Goal: Transaction & Acquisition: Book appointment/travel/reservation

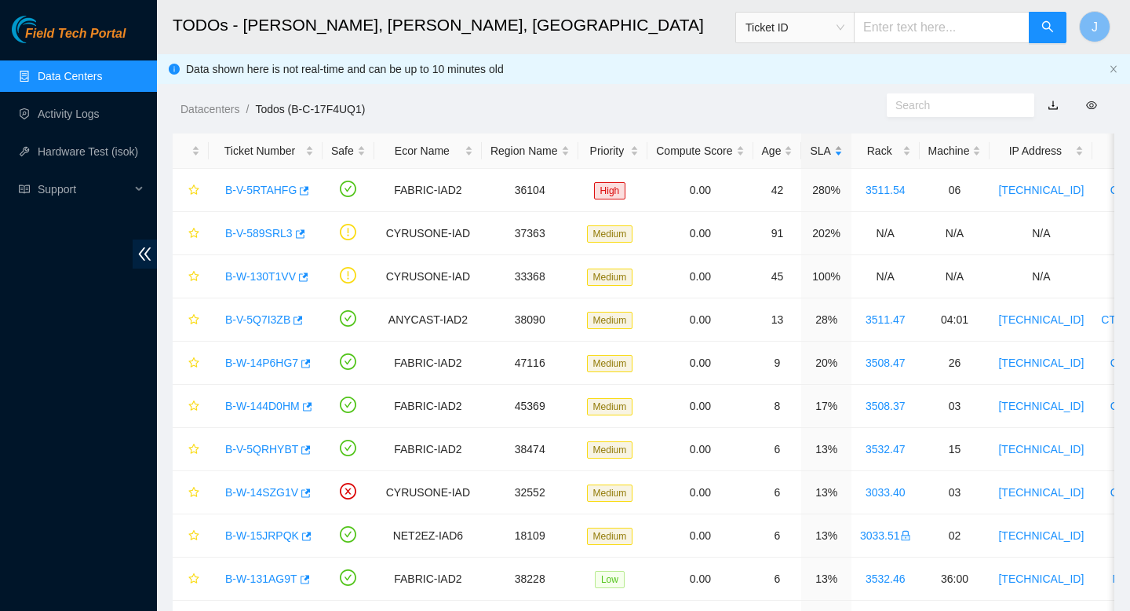
click at [842, 149] on div "SLA" at bounding box center [826, 150] width 32 height 17
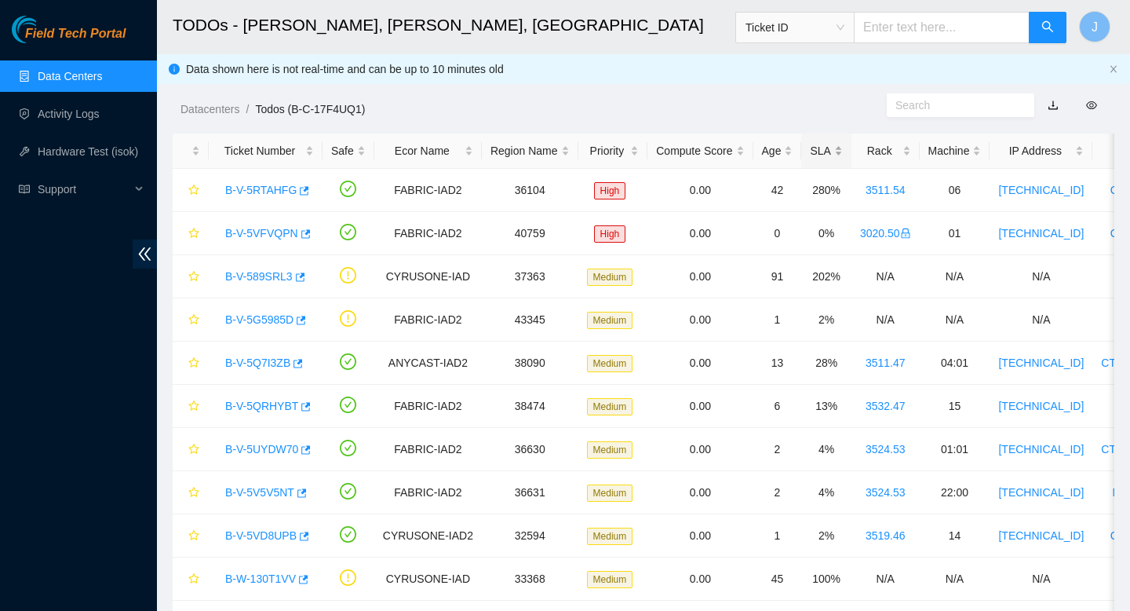
click at [842, 149] on div "SLA" at bounding box center [826, 150] width 32 height 17
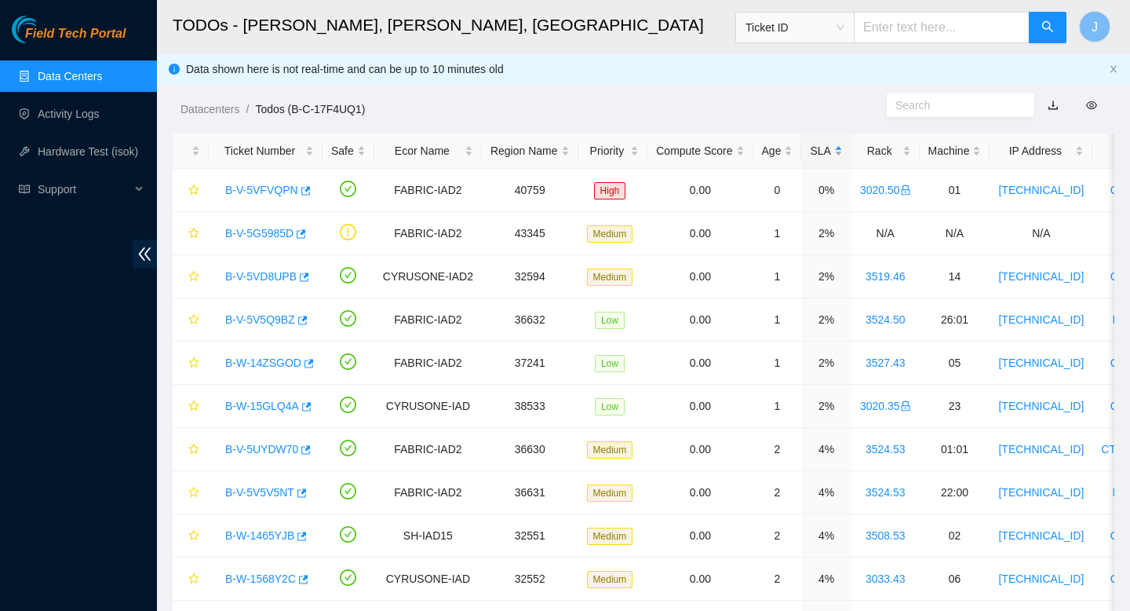
click at [842, 148] on div "SLA" at bounding box center [826, 150] width 32 height 17
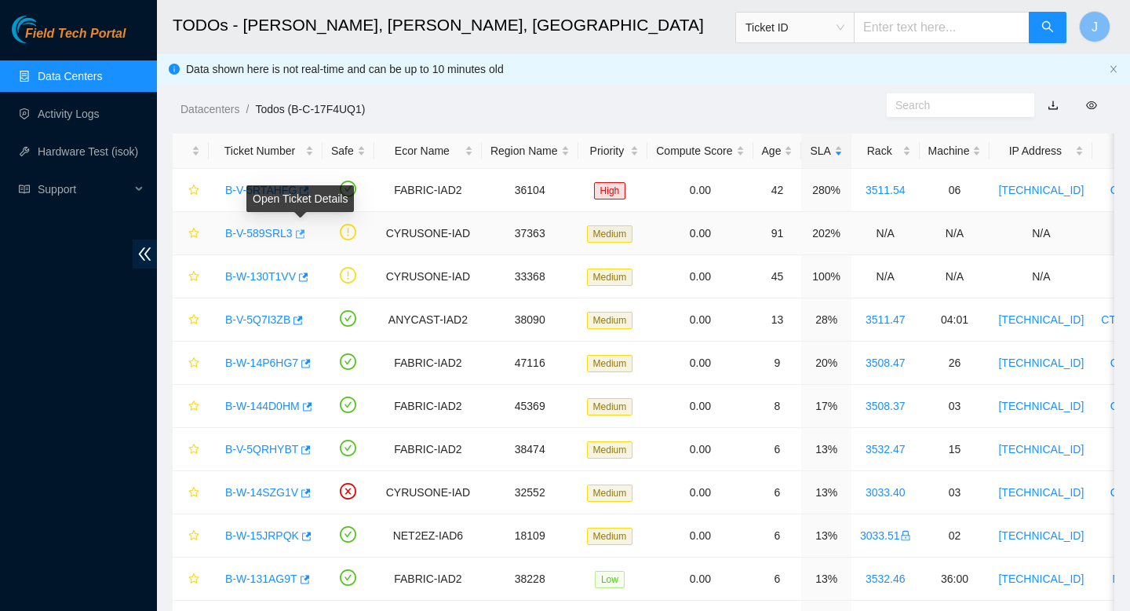
click at [302, 233] on icon "button" at bounding box center [299, 233] width 11 height 11
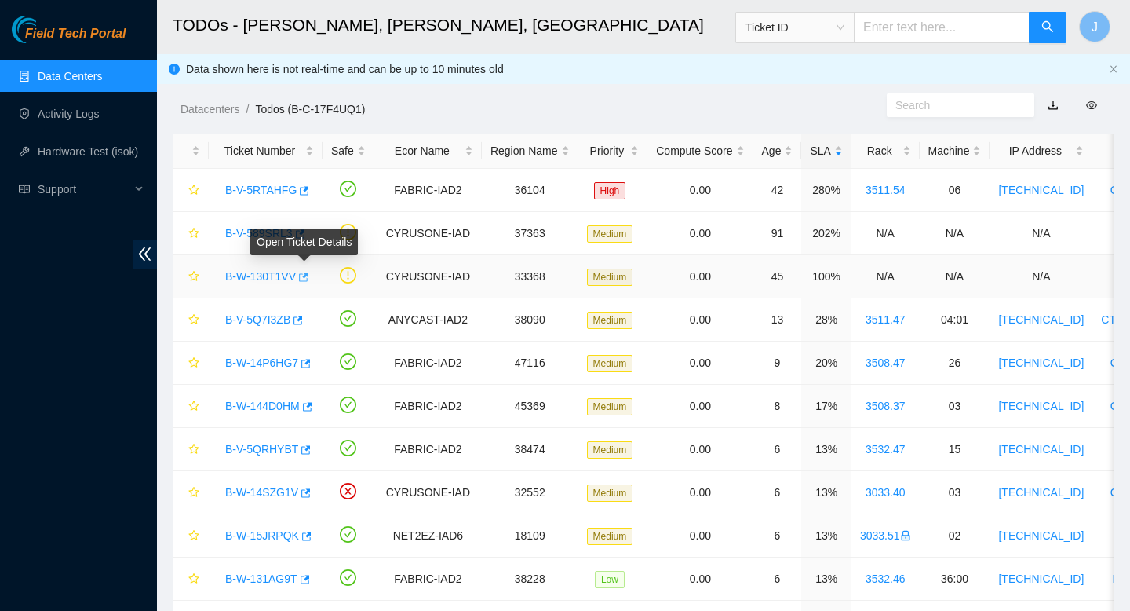
click at [308, 279] on icon "button" at bounding box center [302, 277] width 11 height 11
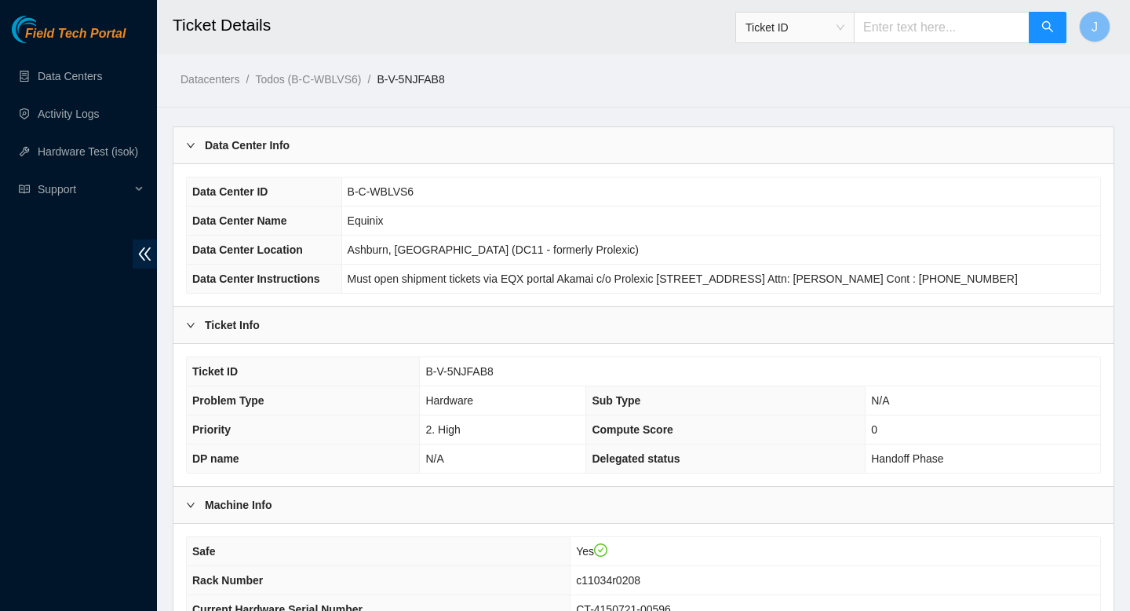
scroll to position [368, 0]
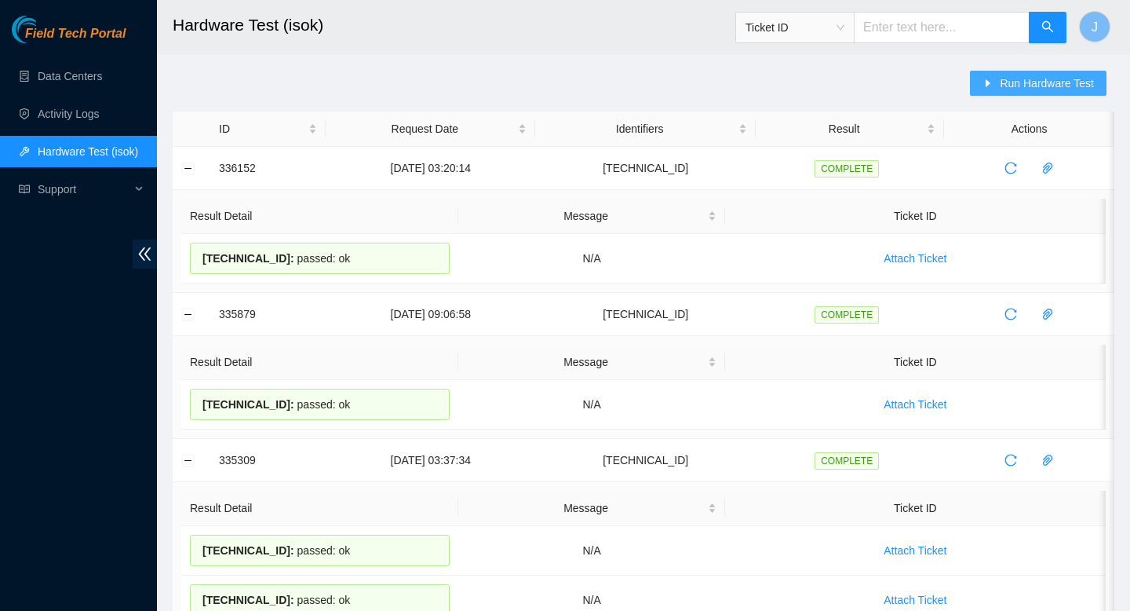
click at [1045, 86] on span "Run Hardware Test" at bounding box center [1047, 83] width 94 height 17
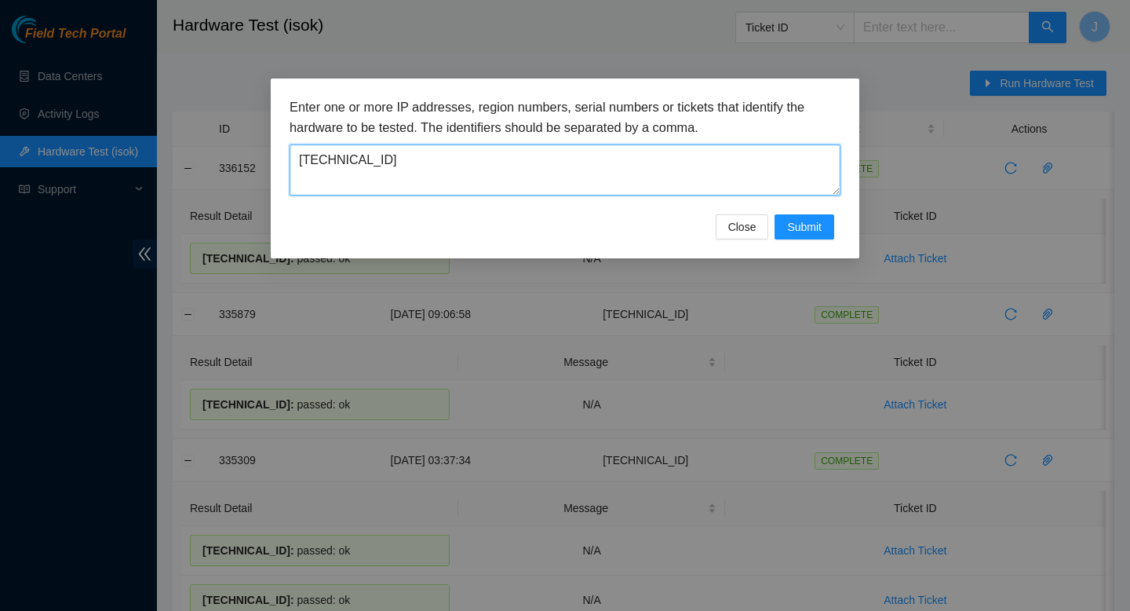
click at [595, 158] on textarea "[TECHNICAL_ID]" at bounding box center [565, 169] width 551 height 51
paste textarea "[TECHNICAL_ID]"
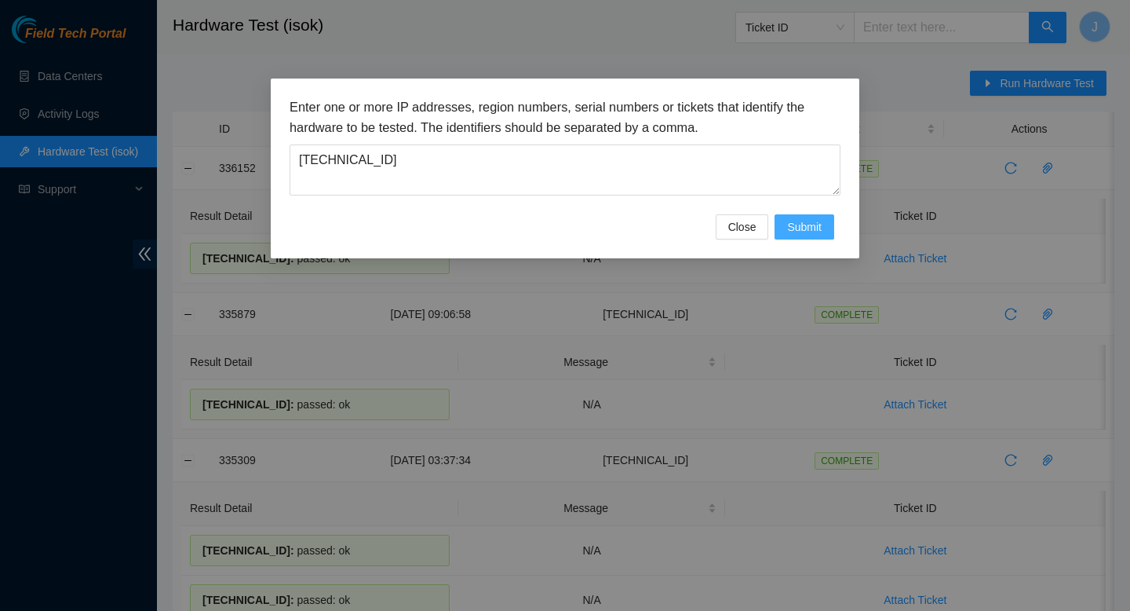
click at [799, 227] on span "Submit" at bounding box center [804, 226] width 35 height 17
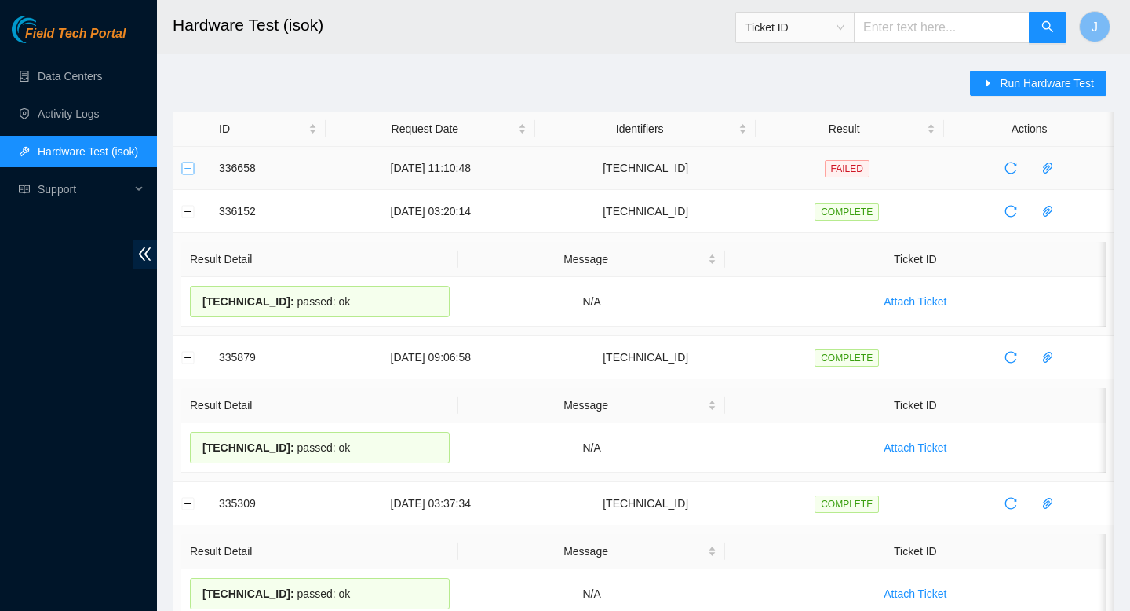
click at [188, 170] on button "Expand row" at bounding box center [188, 168] width 13 height 13
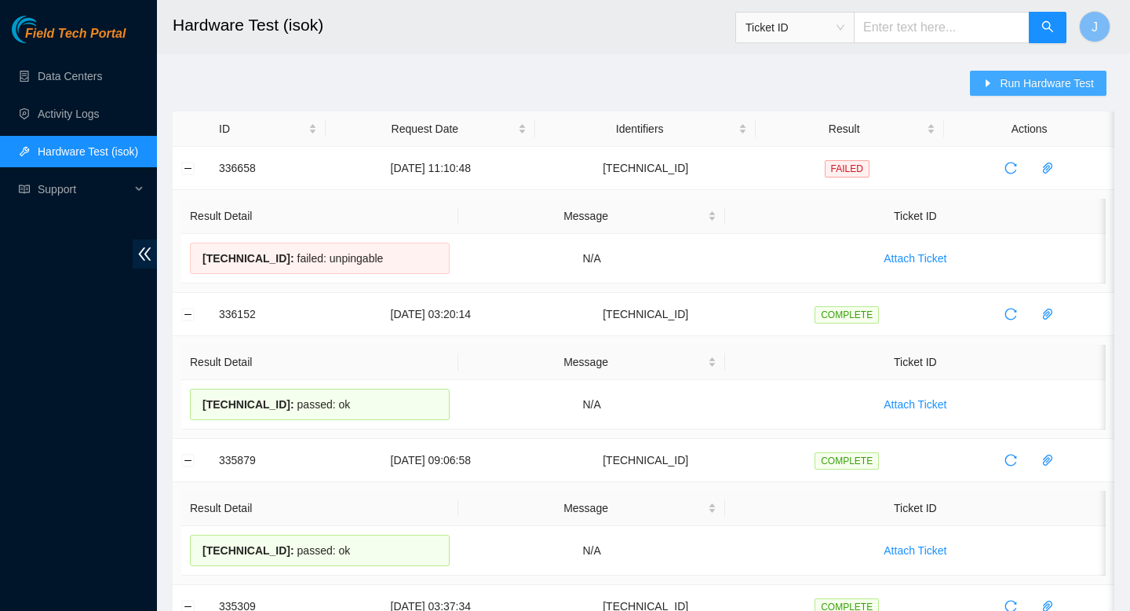
click at [1044, 92] on button "Run Hardware Test" at bounding box center [1038, 83] width 137 height 25
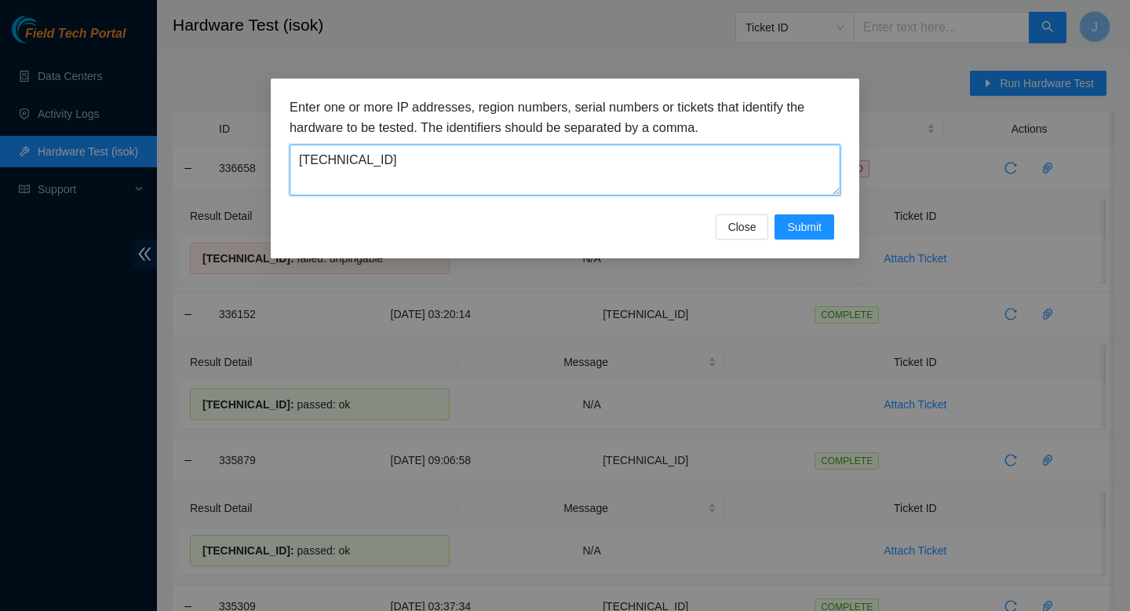
click at [446, 180] on textarea "23.46.238.238" at bounding box center [565, 169] width 551 height 51
paste textarea "23.46.239.22"
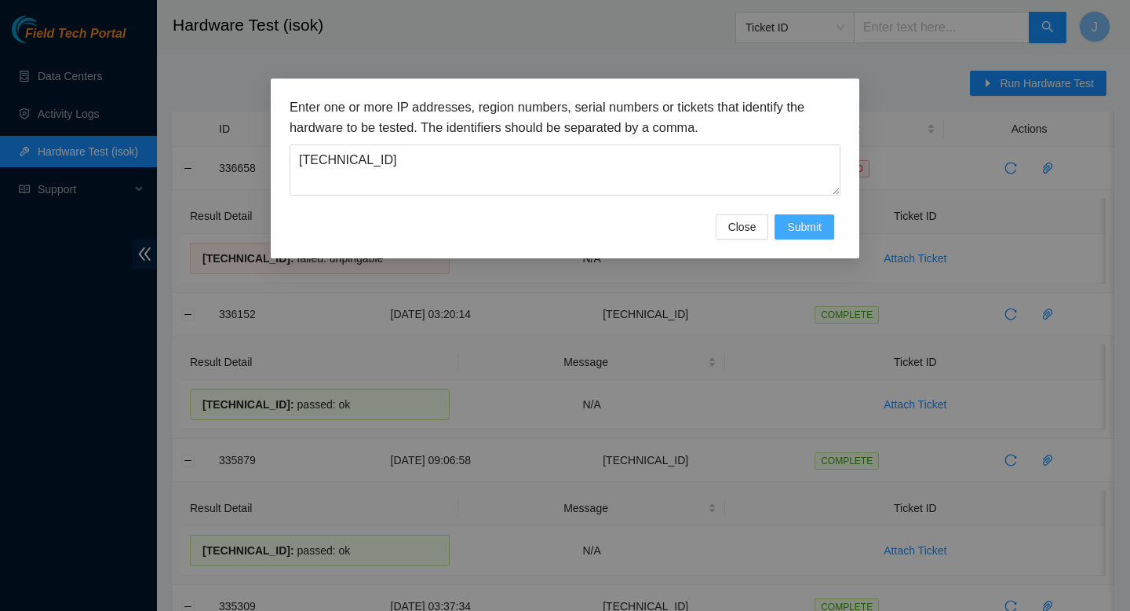
click at [810, 224] on span "Submit" at bounding box center [804, 226] width 35 height 17
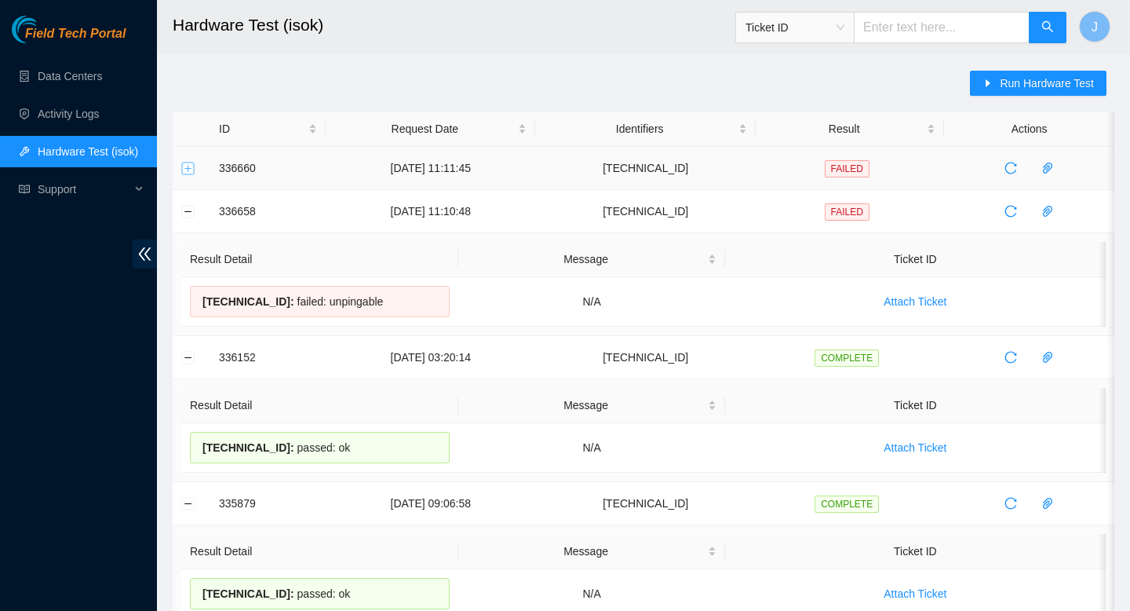
click at [183, 172] on button "Expand row" at bounding box center [188, 168] width 13 height 13
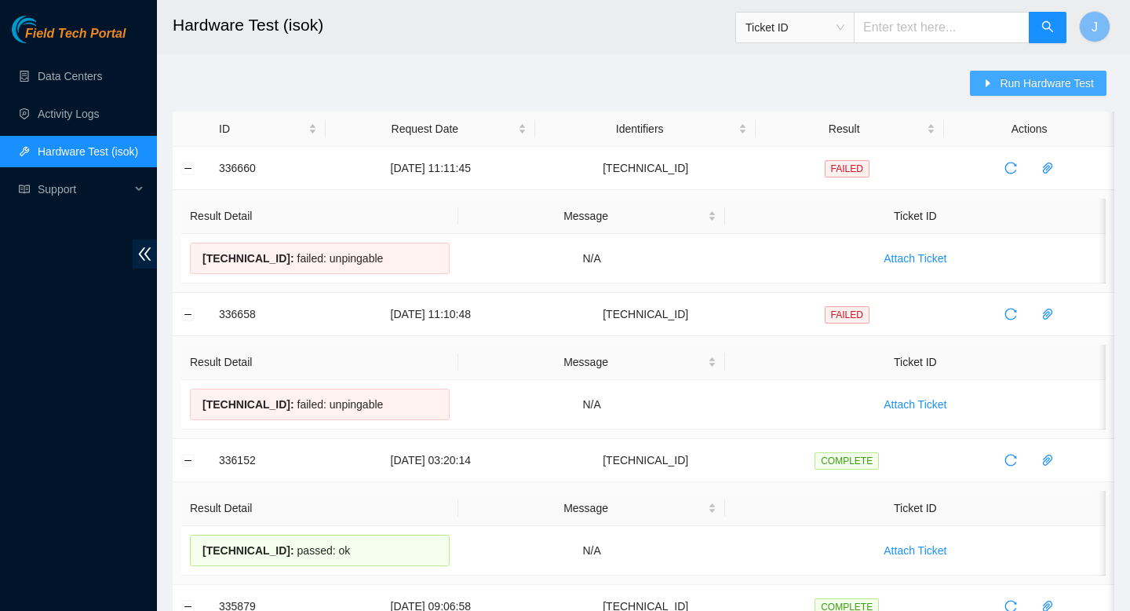
click at [1053, 89] on span "Run Hardware Test" at bounding box center [1047, 83] width 94 height 17
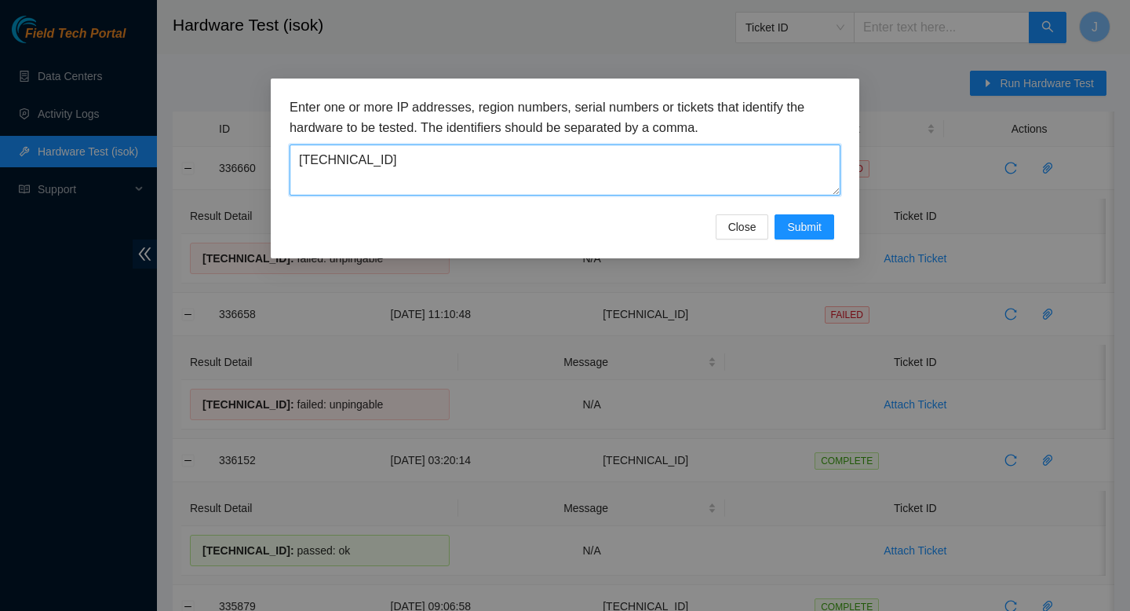
click at [545, 174] on textarea "23.46.239.22" at bounding box center [565, 169] width 551 height 51
paste textarea "34.240.71"
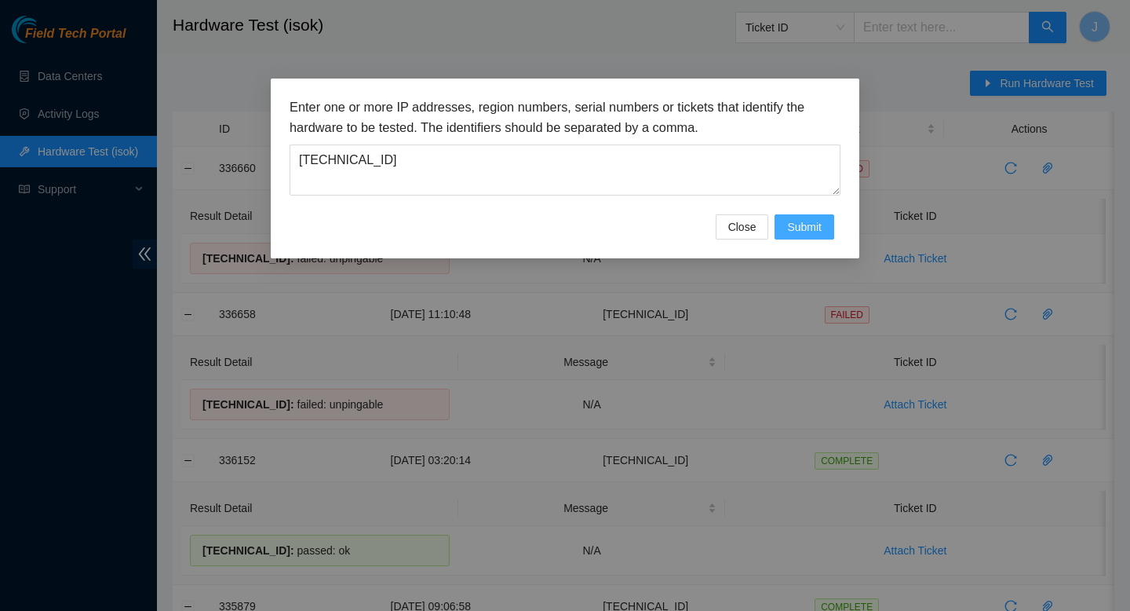
click at [795, 227] on span "Submit" at bounding box center [804, 226] width 35 height 17
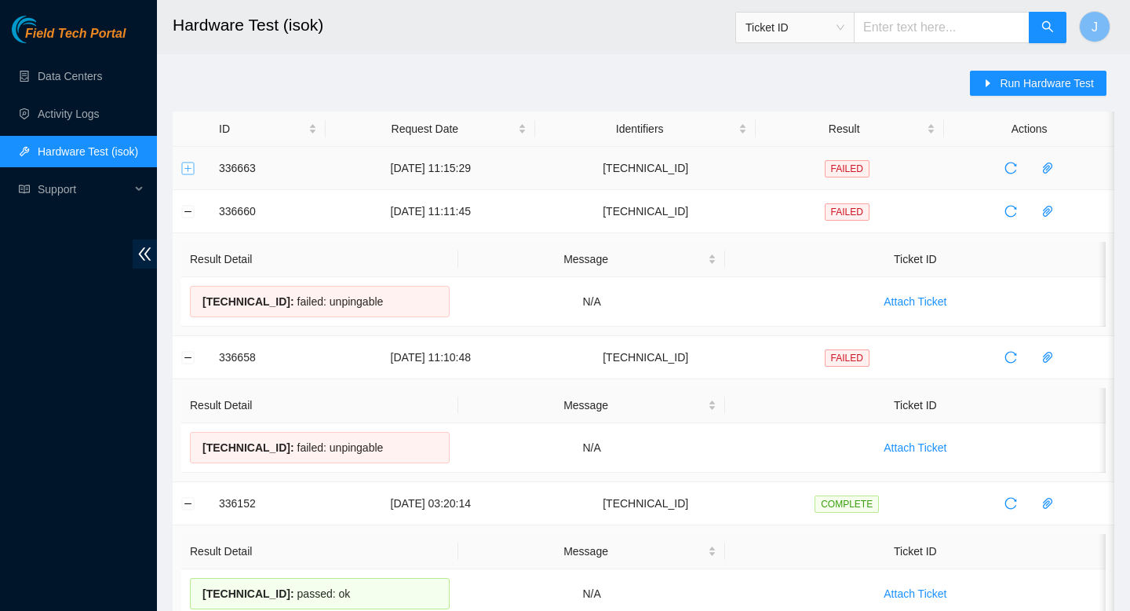
drag, startPoint x: 188, startPoint y: 172, endPoint x: 227, endPoint y: 172, distance: 39.2
click at [195, 172] on td at bounding box center [192, 168] width 38 height 43
click at [187, 167] on button "Expand row" at bounding box center [188, 168] width 13 height 13
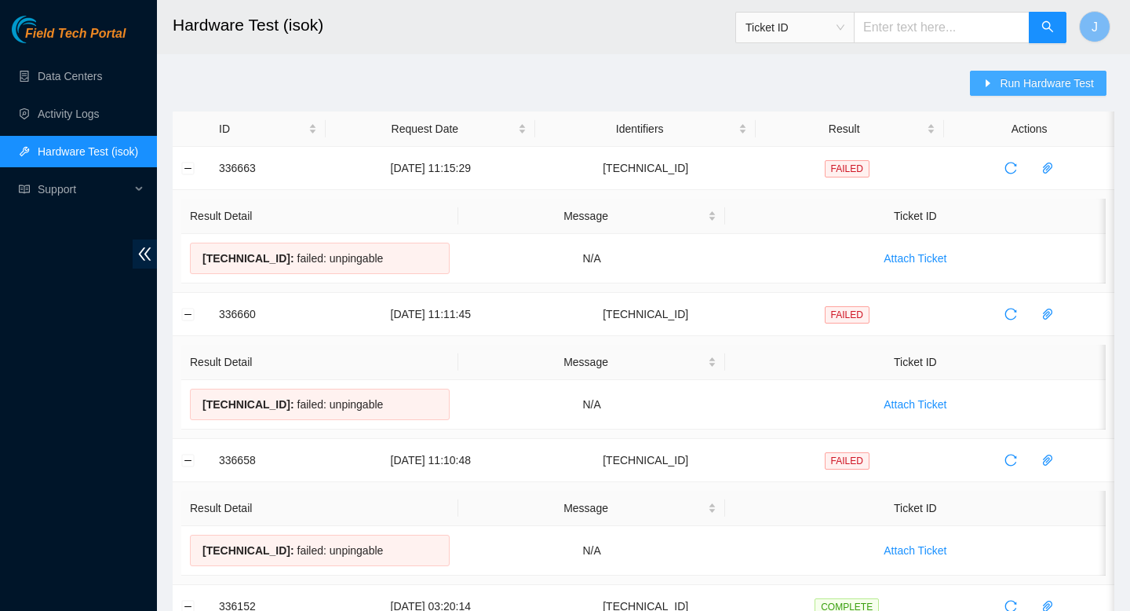
click at [1026, 82] on span "Run Hardware Test" at bounding box center [1047, 83] width 94 height 17
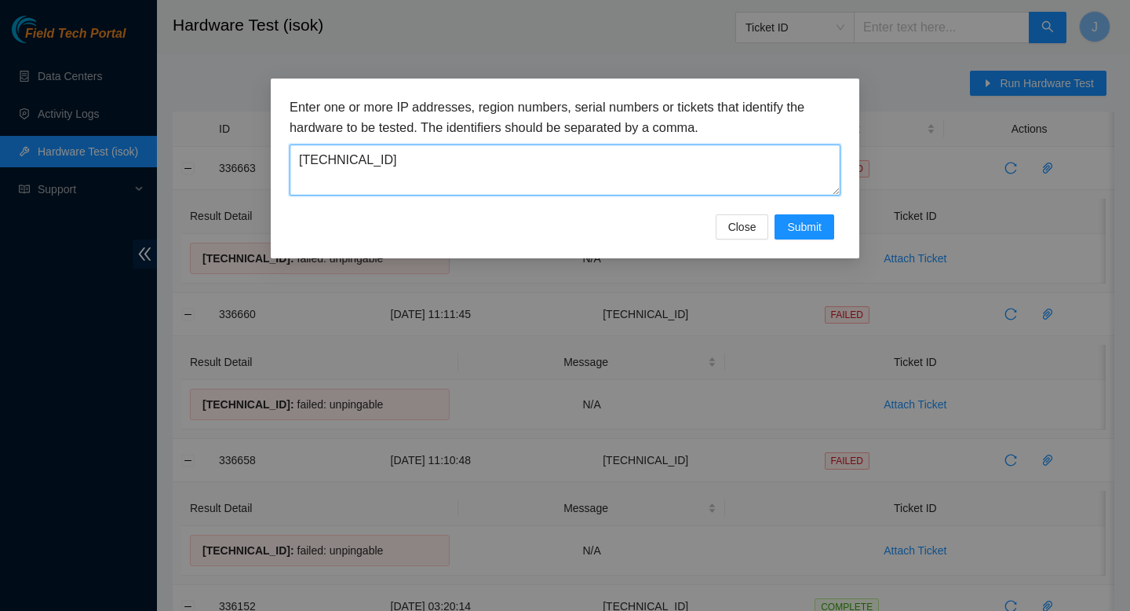
click at [607, 164] on textarea "23.34.240.71" at bounding box center [565, 169] width 551 height 51
paste textarea "100"
type textarea "23.34.240.100"
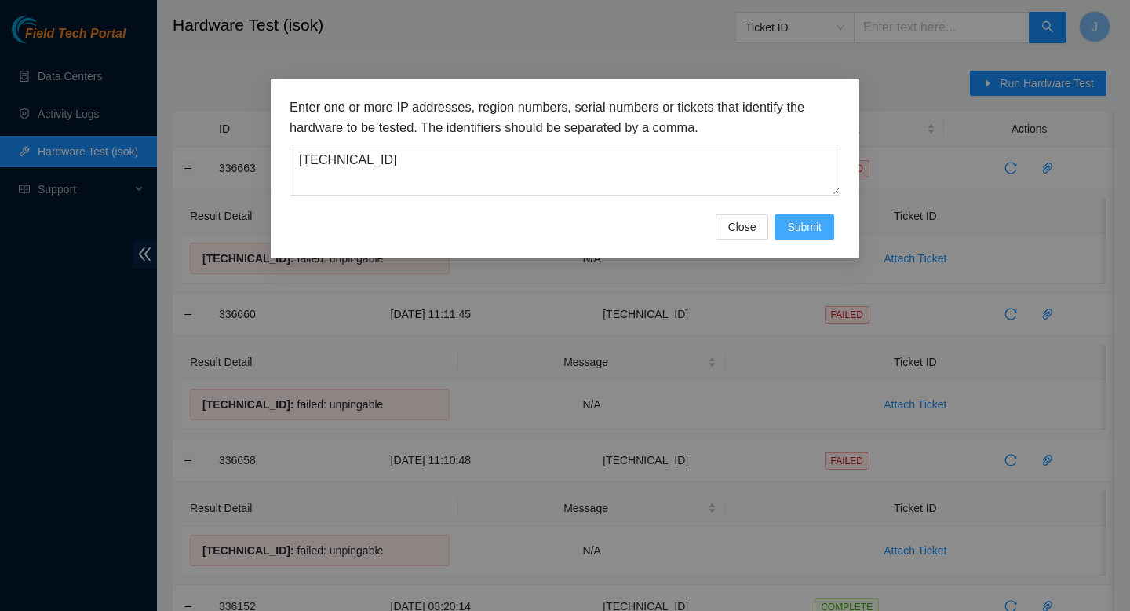
click at [800, 217] on button "Submit" at bounding box center [805, 226] width 60 height 25
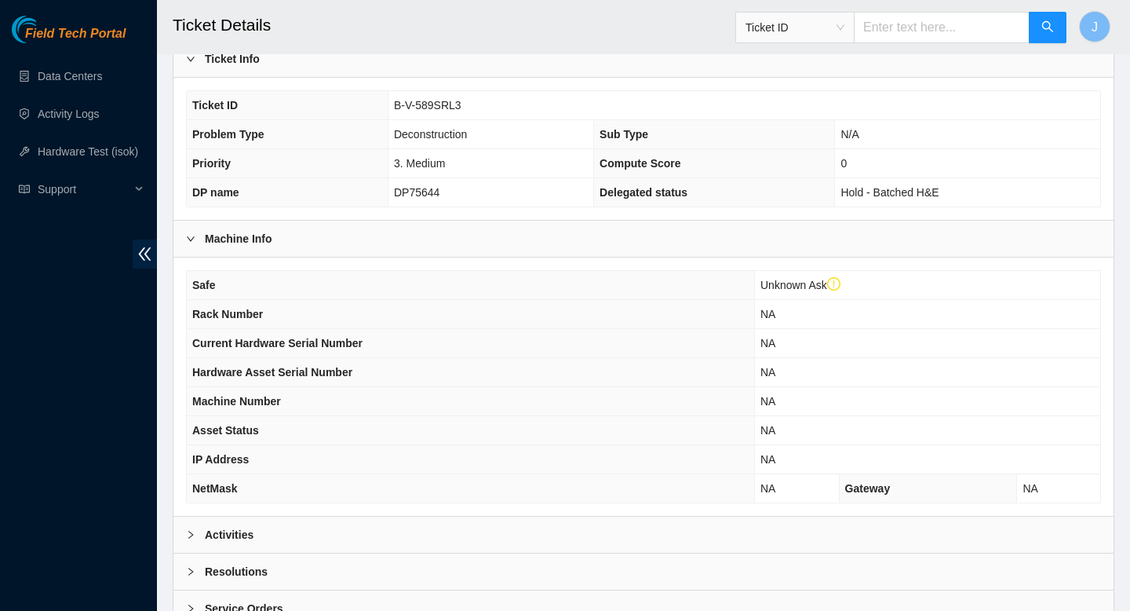
scroll to position [336, 0]
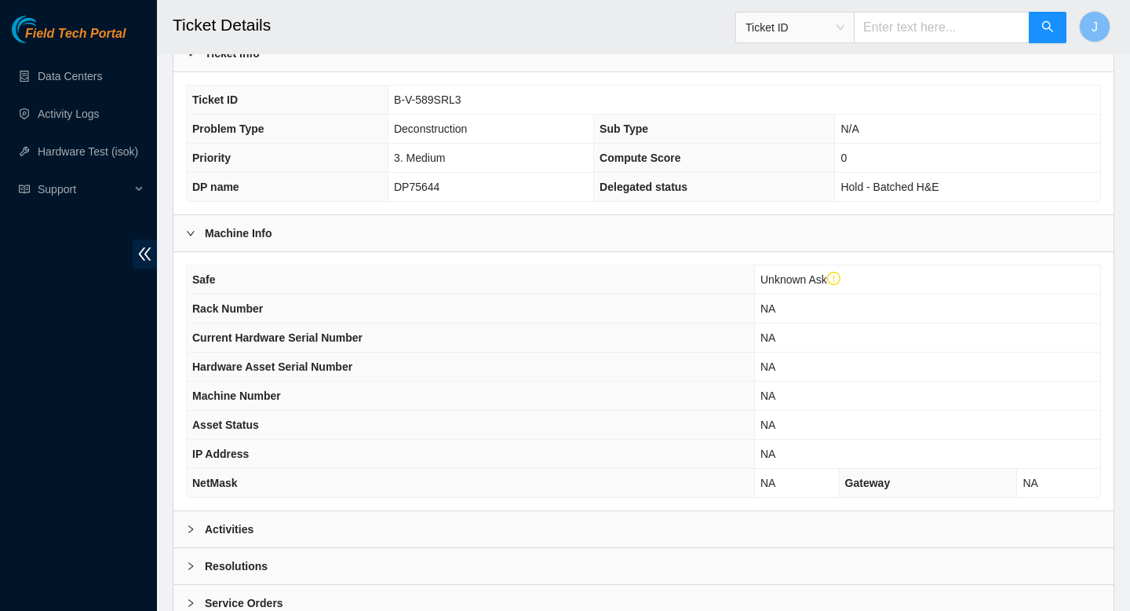
click at [403, 513] on div "Activities" at bounding box center [643, 529] width 940 height 36
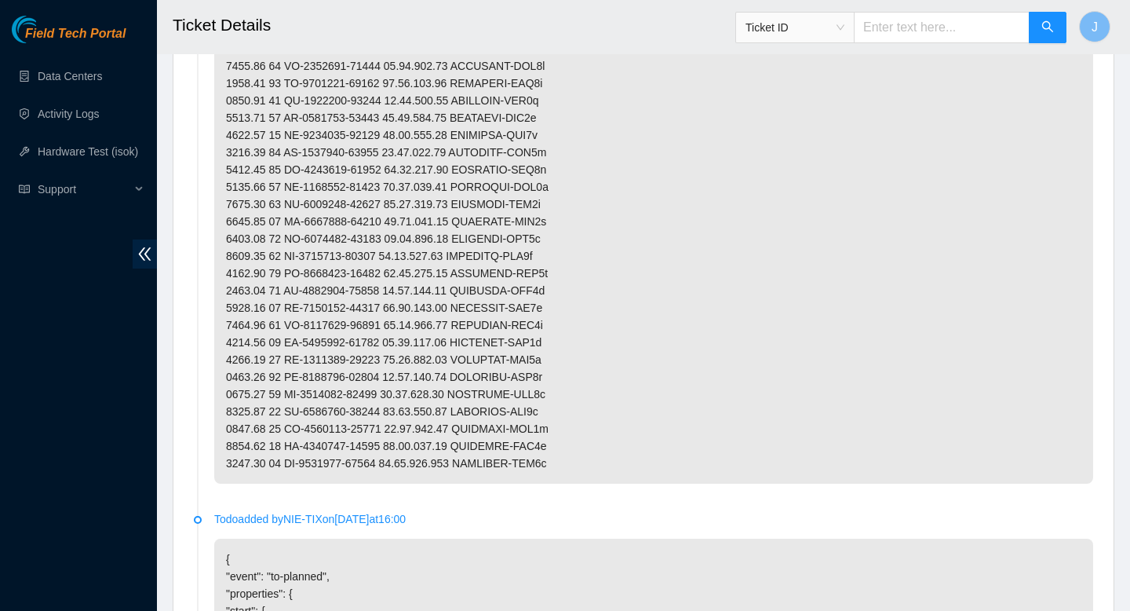
scroll to position [2332, 0]
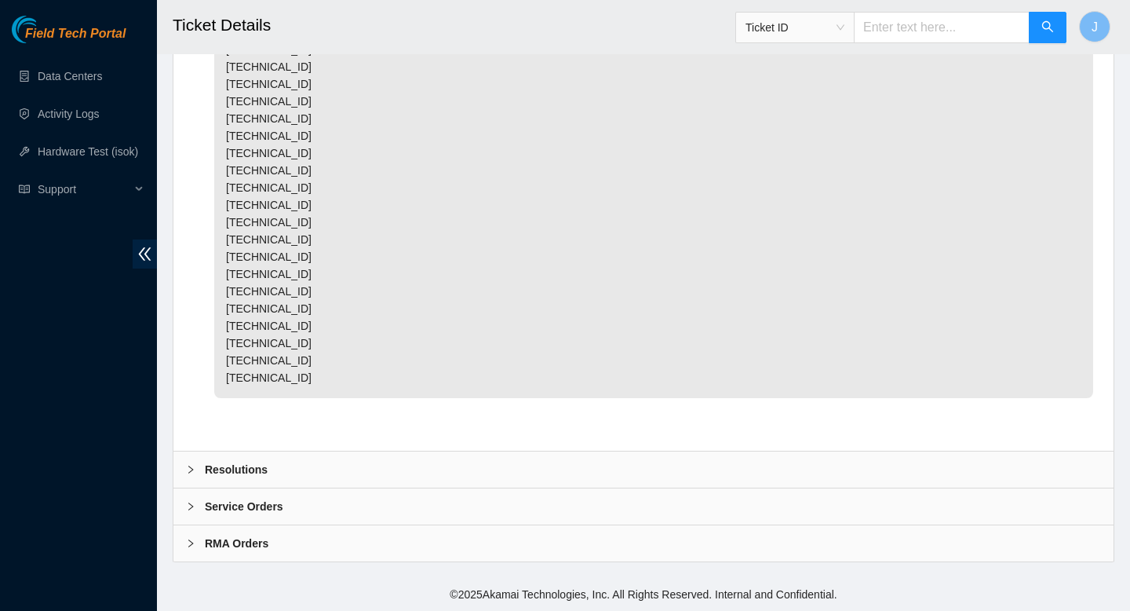
click at [374, 475] on div "Resolutions" at bounding box center [643, 469] width 940 height 36
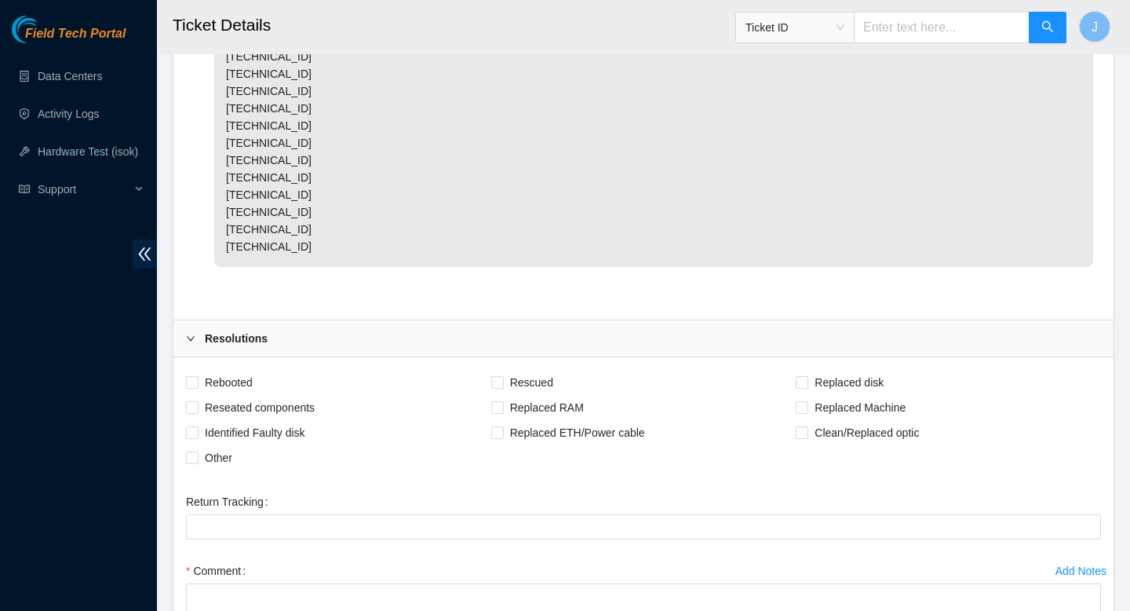
scroll to position [2462, 0]
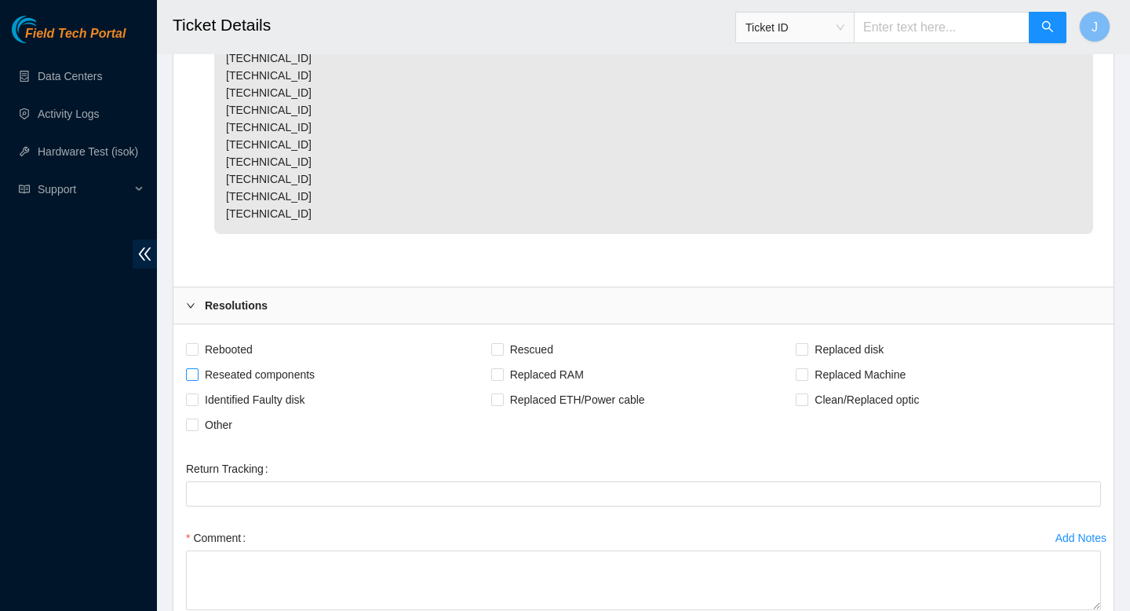
click at [196, 381] on span at bounding box center [192, 374] width 13 height 13
click at [196, 379] on input "Reseated components" at bounding box center [191, 373] width 11 height 11
checkbox input "true"
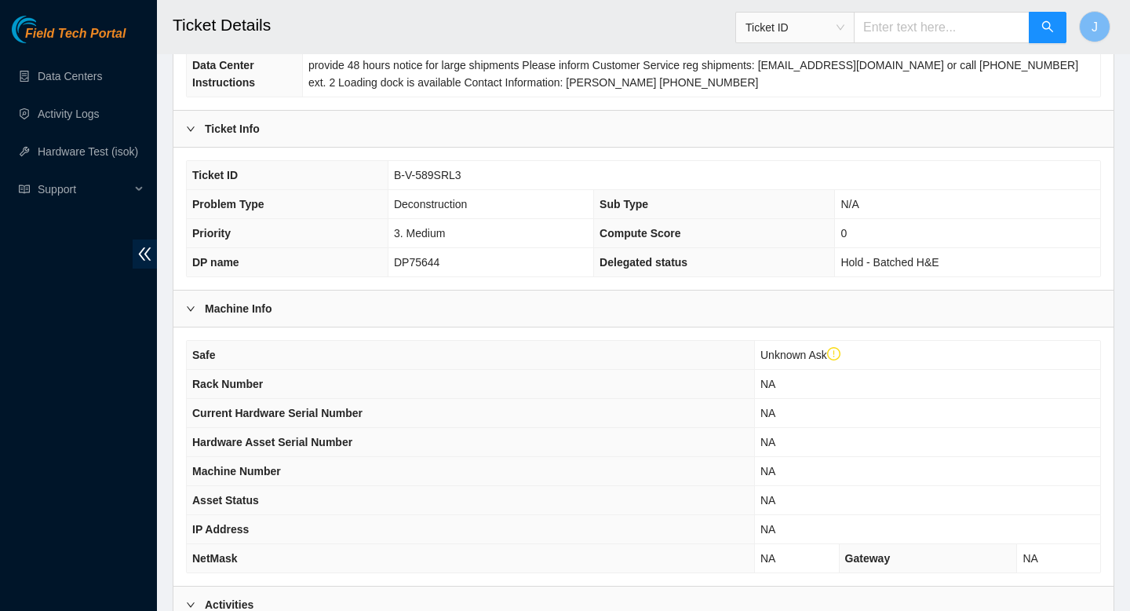
scroll to position [258, 0]
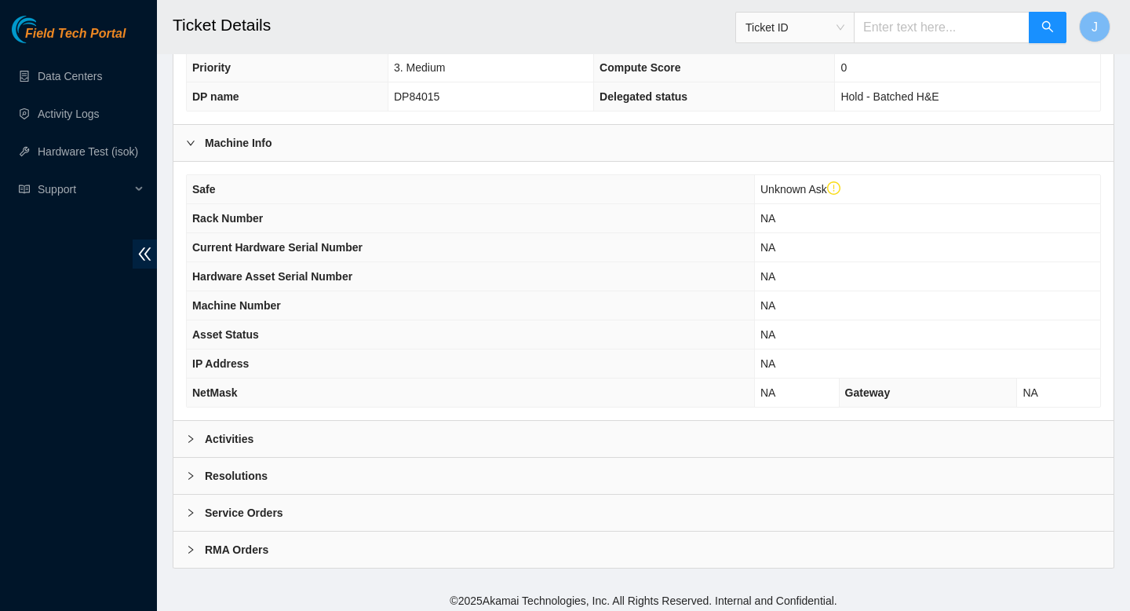
scroll to position [432, 0]
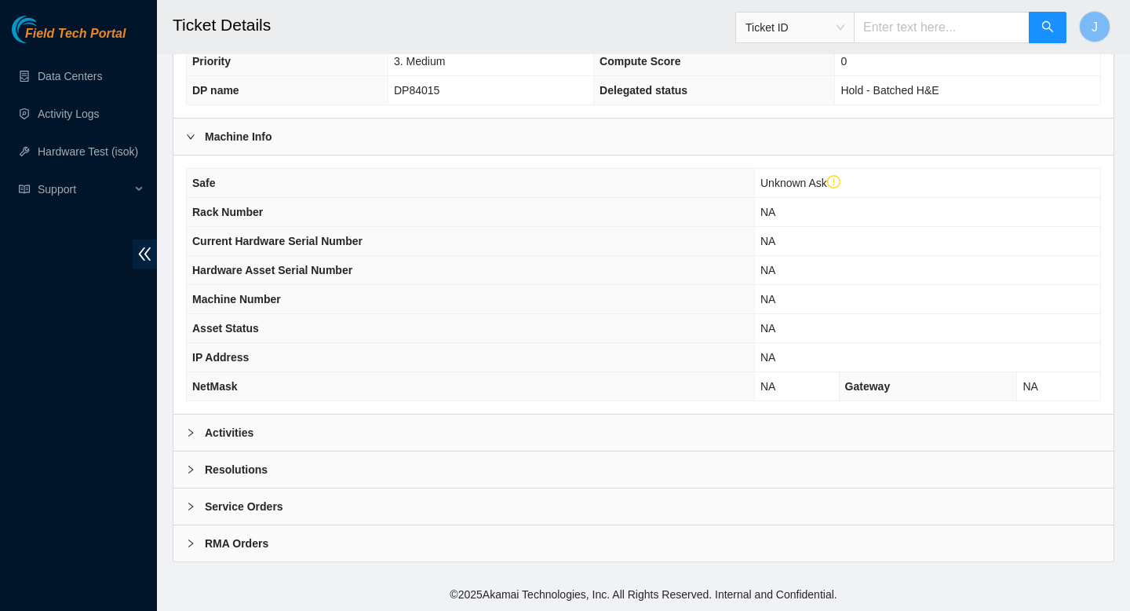
click at [465, 444] on div "Activities" at bounding box center [643, 432] width 940 height 36
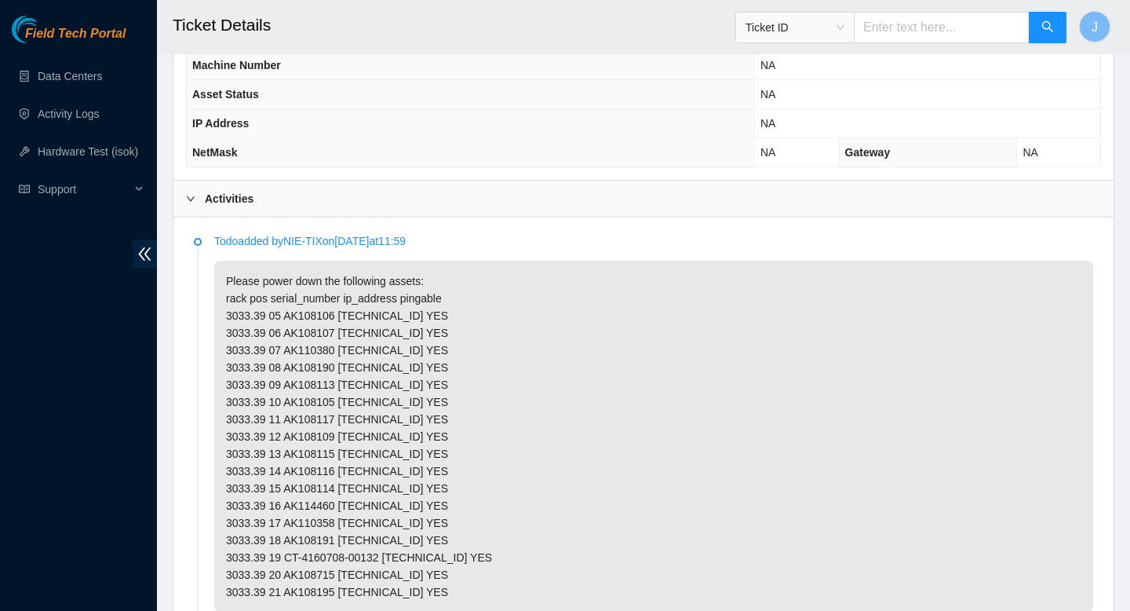
scroll to position [666, 0]
drag, startPoint x: 424, startPoint y: 334, endPoint x: 345, endPoint y: 337, distance: 78.6
click at [346, 336] on p "Please power down the following assets: rack pos serial_number ip_address pinga…" at bounding box center [653, 437] width 879 height 352
copy p "23.46.238.238"
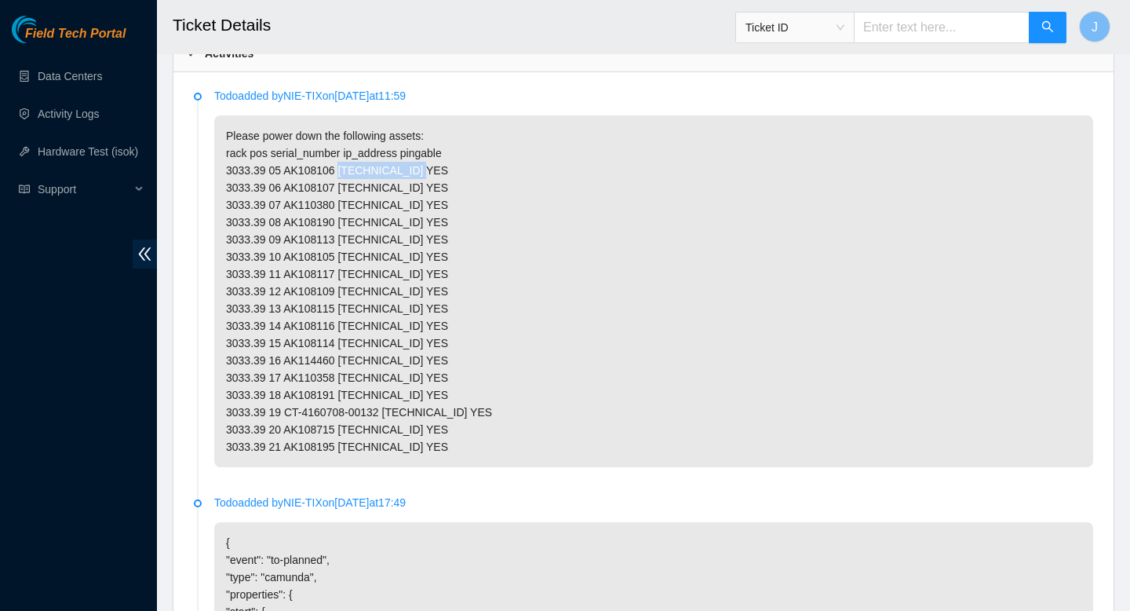
scroll to position [815, 0]
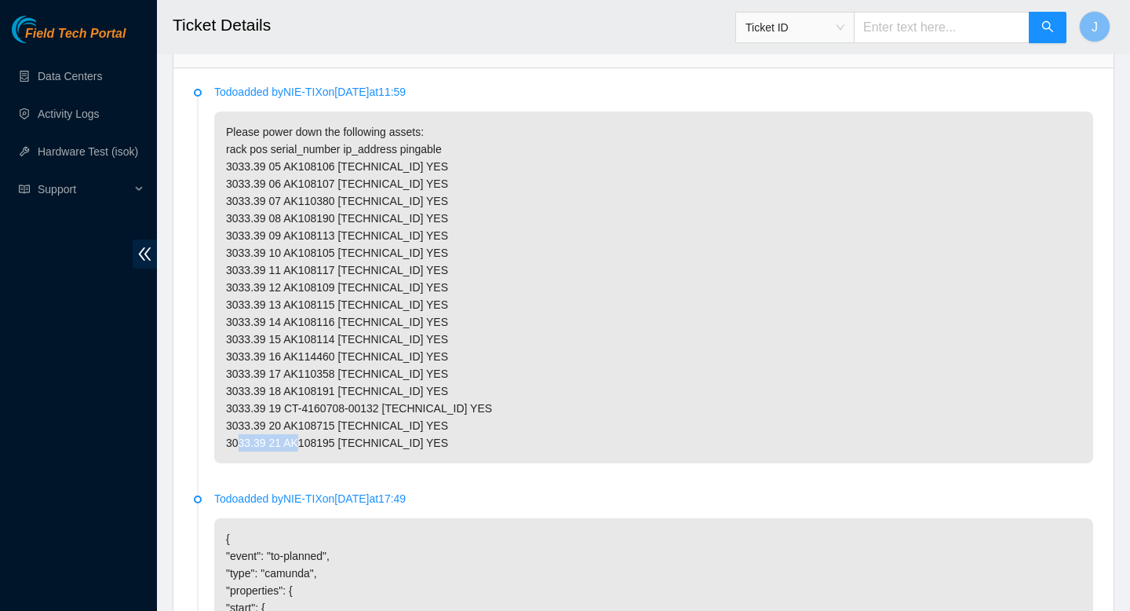
drag, startPoint x: 420, startPoint y: 465, endPoint x: 350, endPoint y: 465, distance: 69.9
click at [350, 463] on p "Please power down the following assets: rack pos serial_number ip_address pinga…" at bounding box center [653, 287] width 879 height 352
copy p "23.46.239.22"
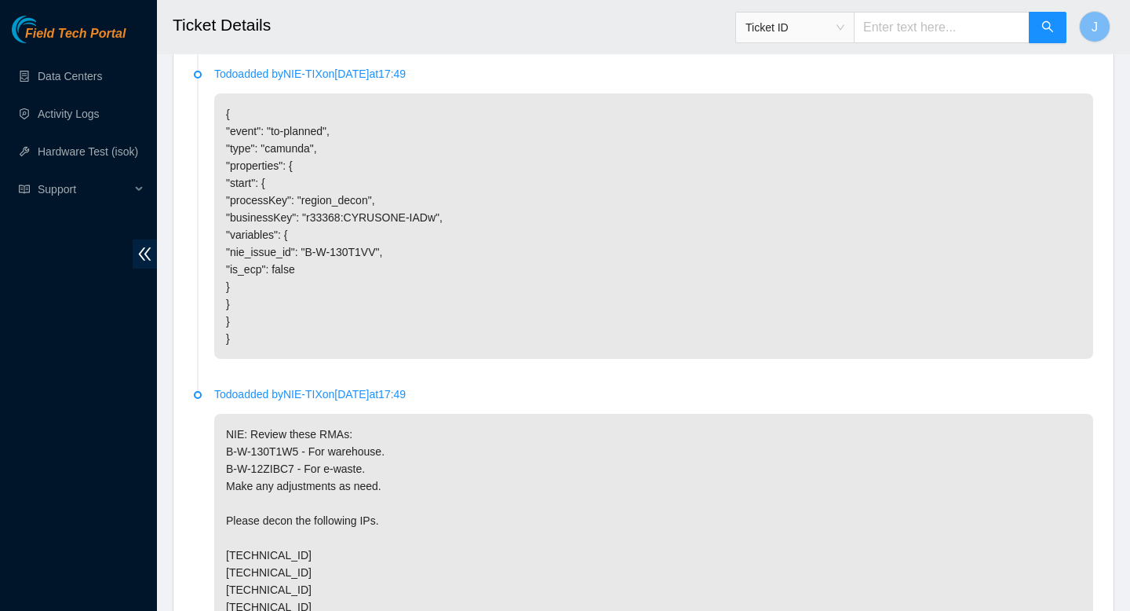
scroll to position [1728, 0]
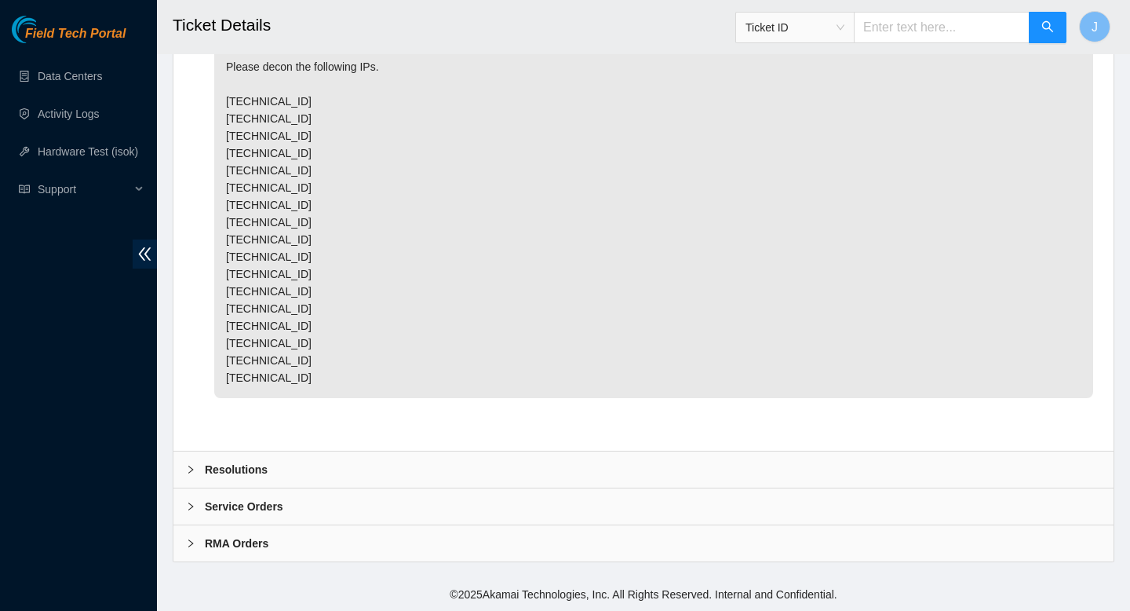
click at [300, 468] on div "Resolutions" at bounding box center [643, 469] width 940 height 36
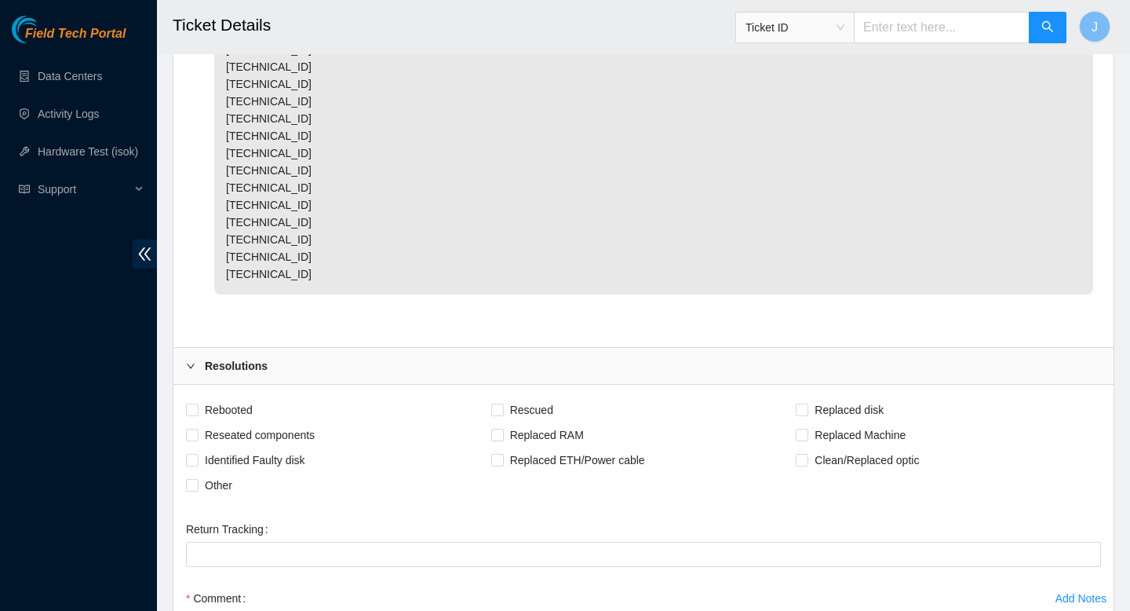
scroll to position [1840, 0]
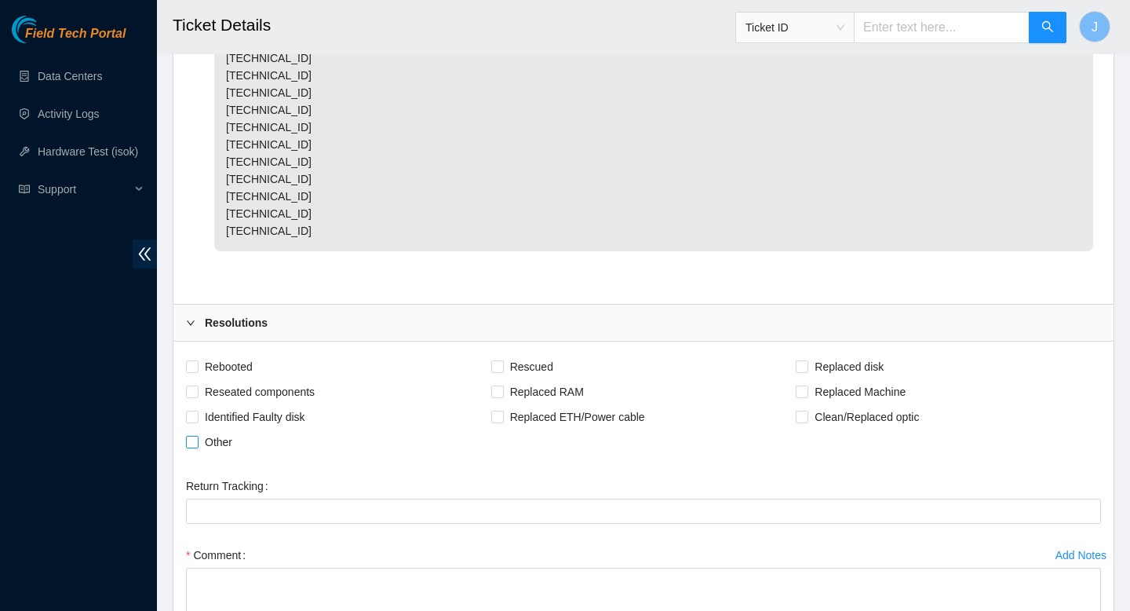
click at [194, 447] on input "Other" at bounding box center [191, 441] width 11 height 11
checkbox input "true"
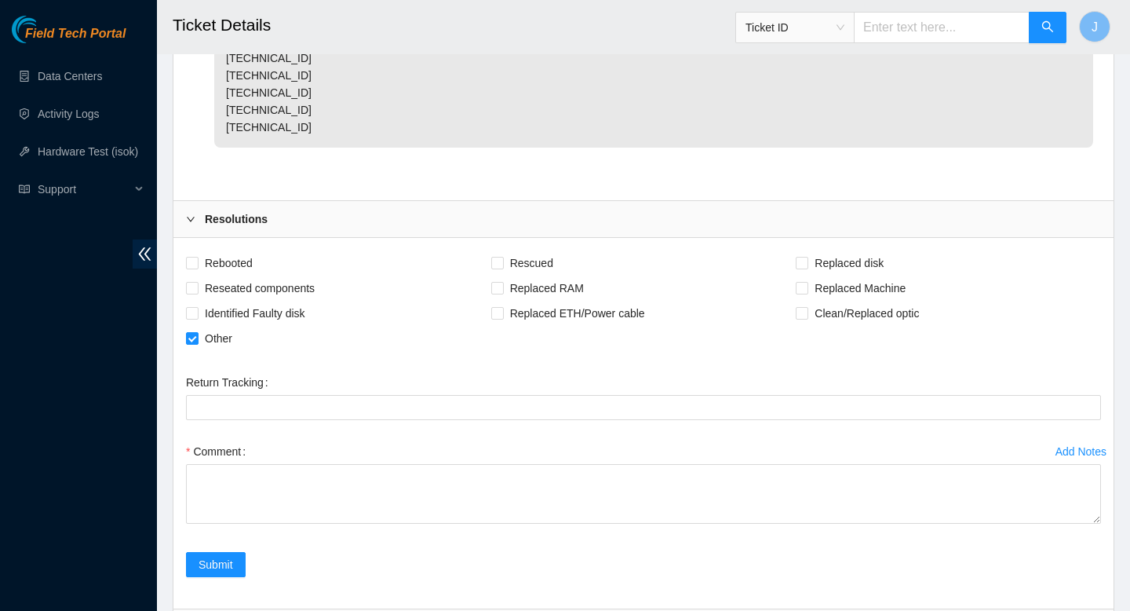
scroll to position [1943, 0]
click at [192, 294] on input "Reseated components" at bounding box center [191, 288] width 11 height 11
checkbox input "true"
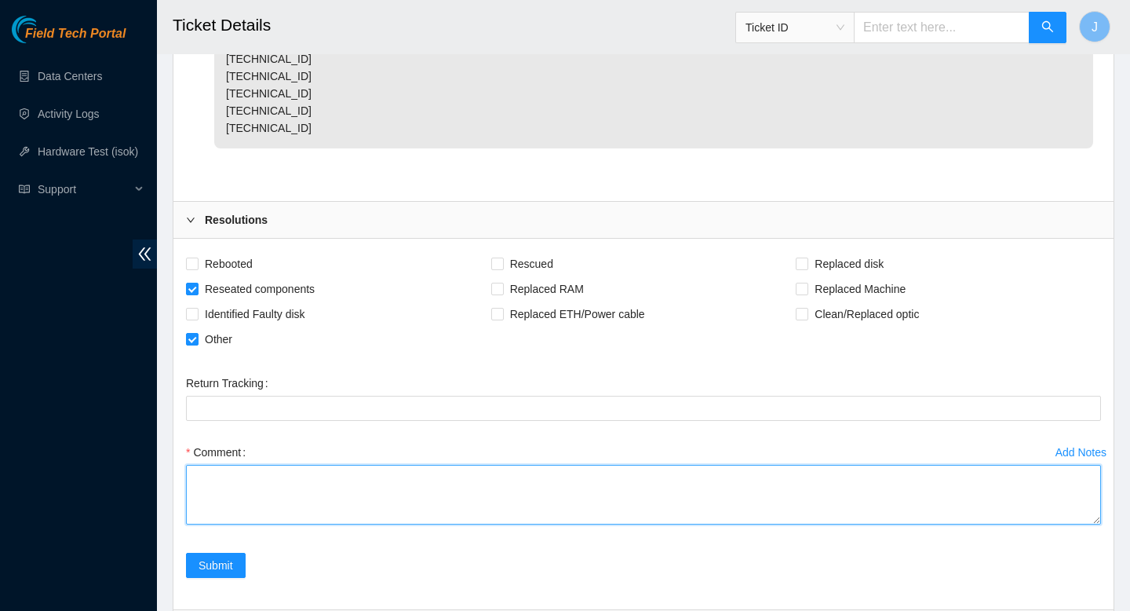
click at [370, 515] on textarea "Comment" at bounding box center [643, 495] width 915 height 60
type textarea "A"
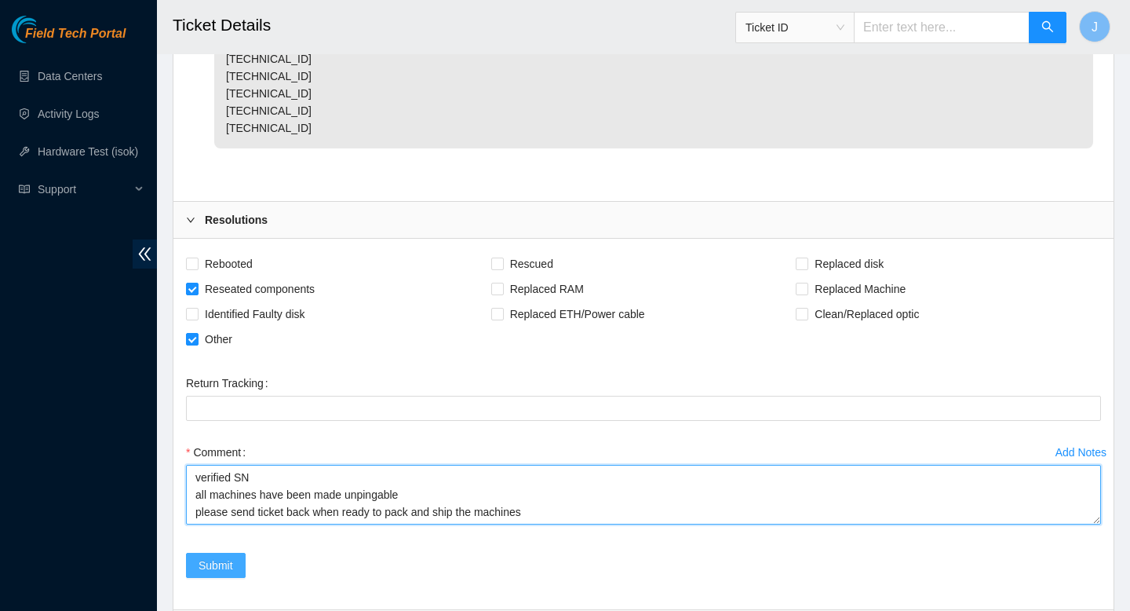
type textarea "verified SN all machines have been made unpingable please send ticket back when…"
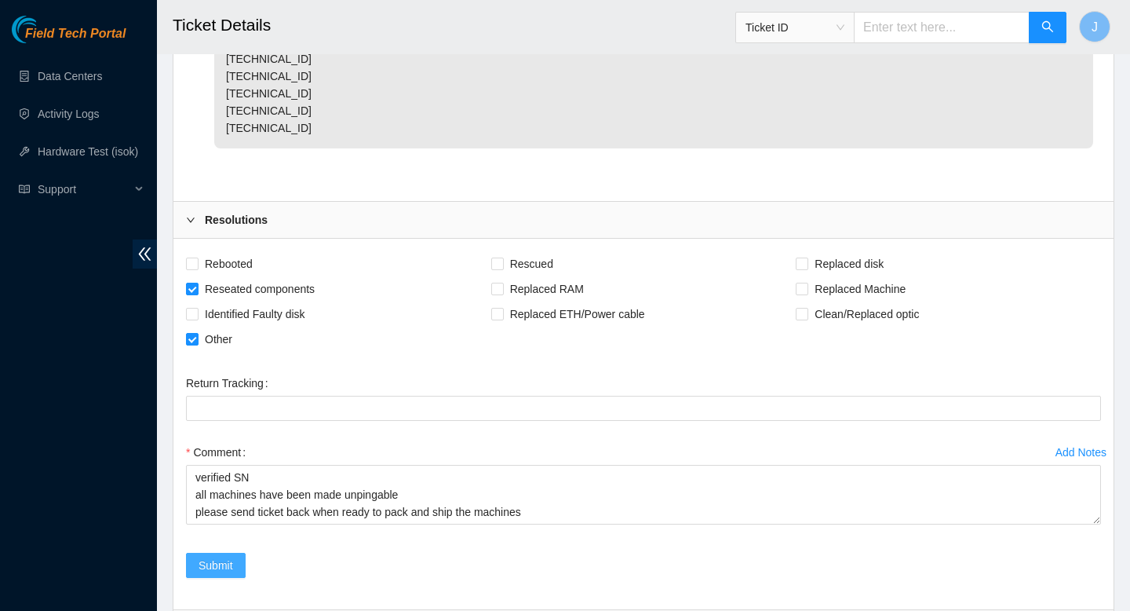
click at [217, 574] on span "Submit" at bounding box center [216, 564] width 35 height 17
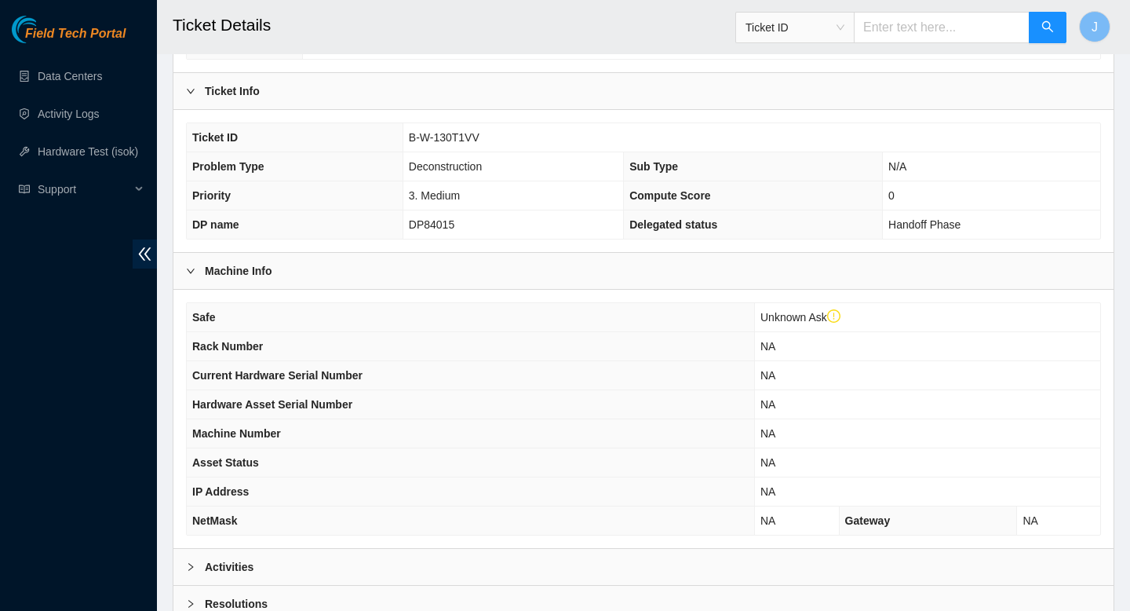
scroll to position [266, 0]
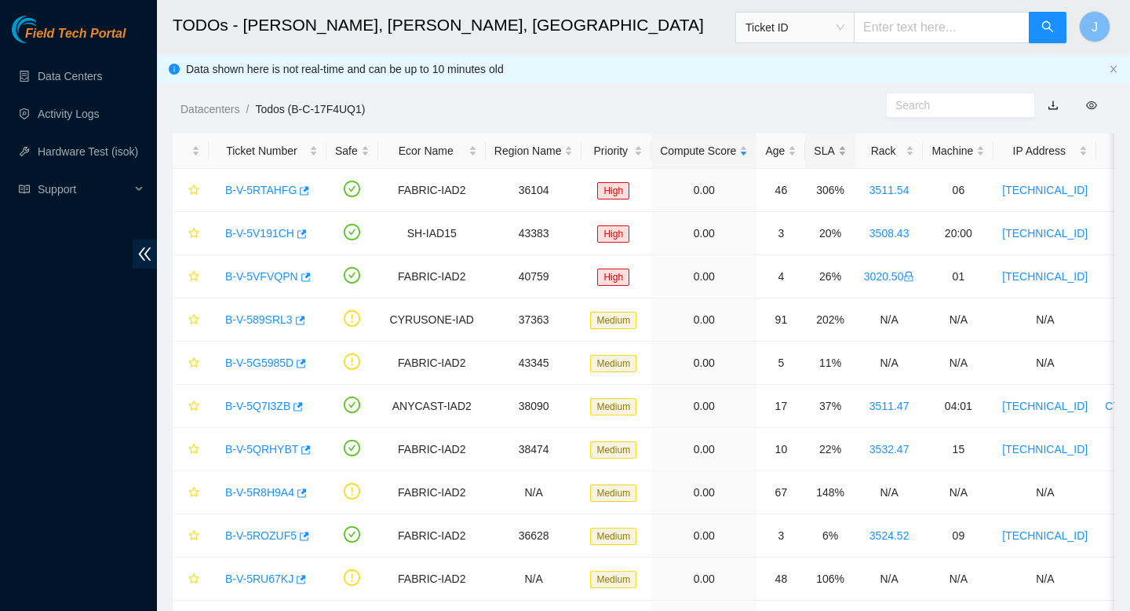
click at [846, 142] on div "SLA" at bounding box center [830, 150] width 32 height 17
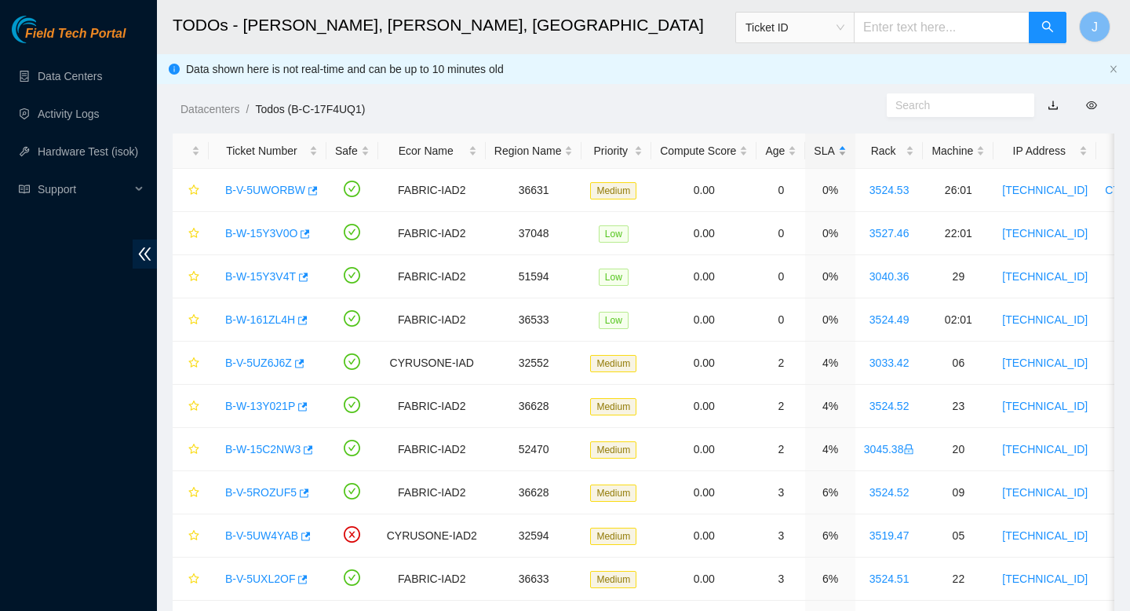
click at [846, 142] on div "SLA" at bounding box center [830, 150] width 32 height 17
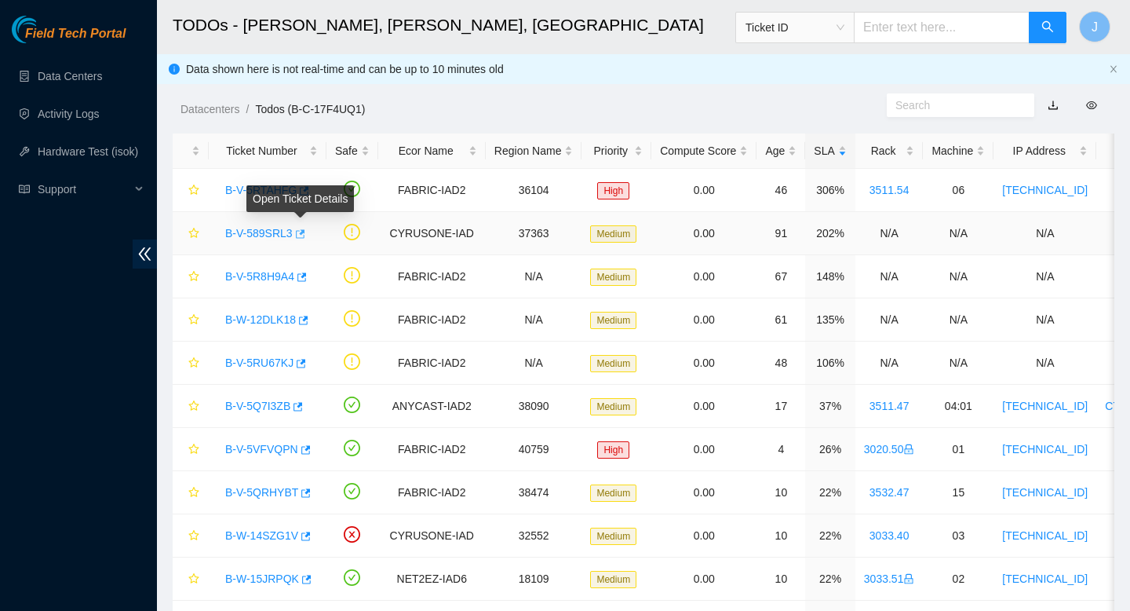
click at [305, 235] on icon "button" at bounding box center [299, 233] width 11 height 11
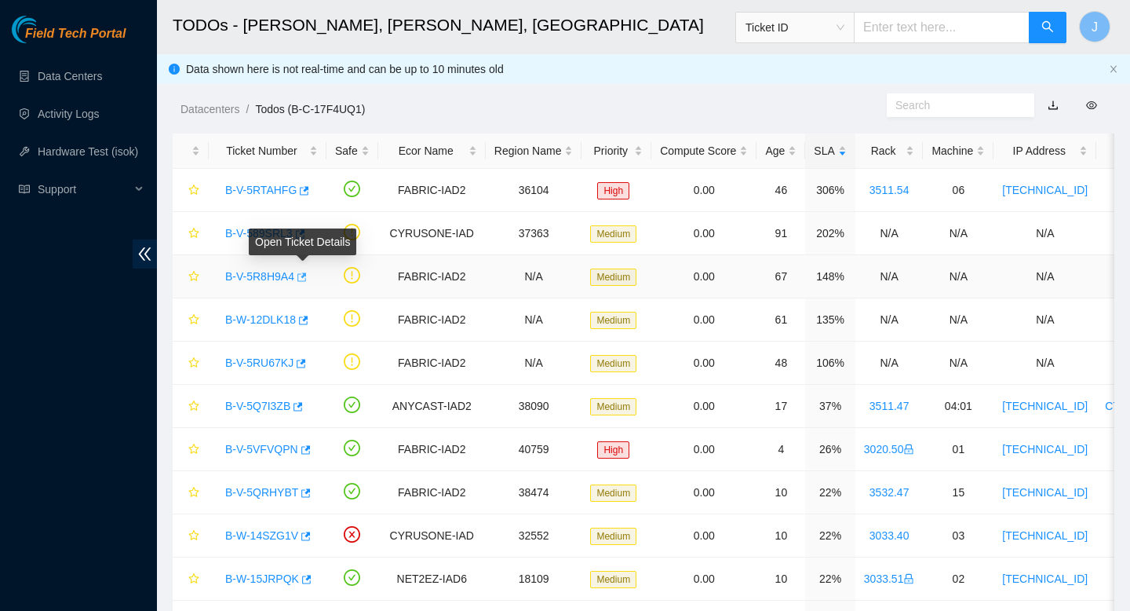
click at [306, 278] on icon "button" at bounding box center [300, 277] width 11 height 11
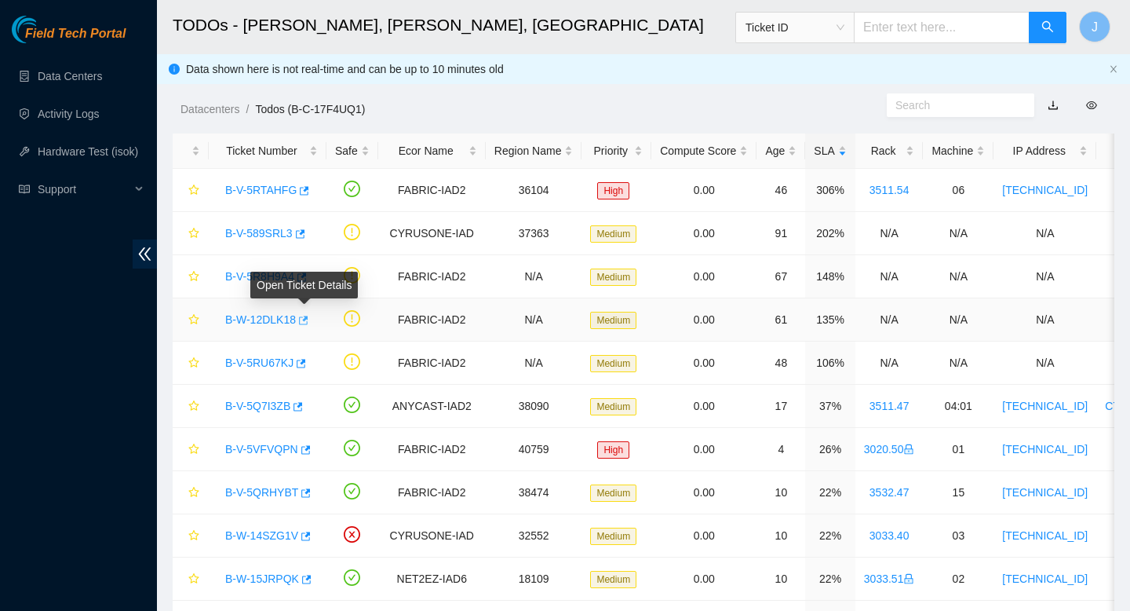
click at [308, 320] on icon "button" at bounding box center [302, 320] width 11 height 11
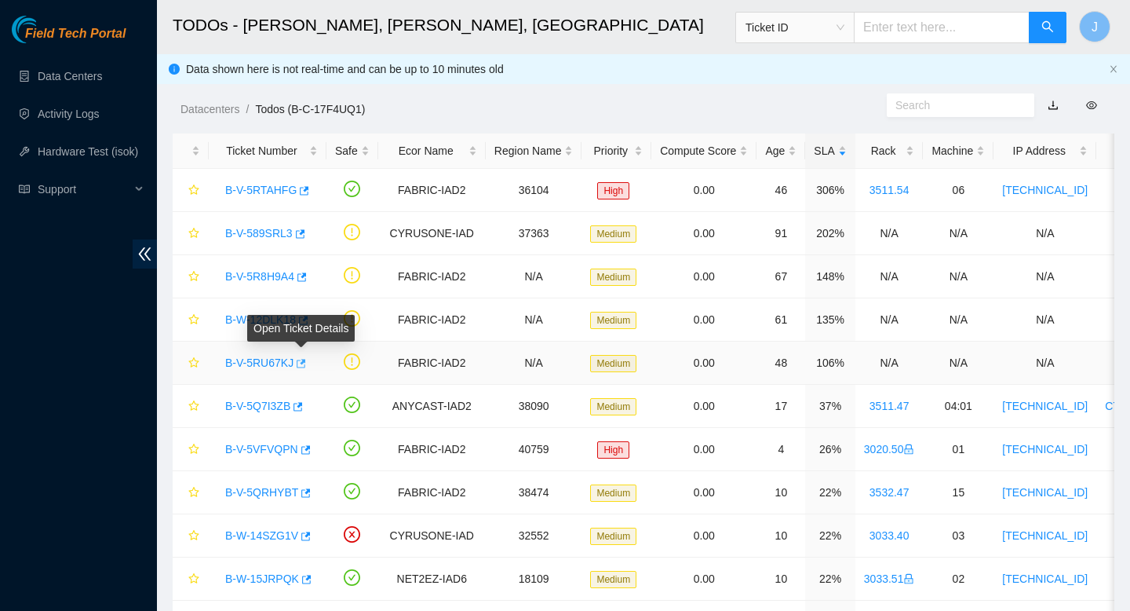
click at [304, 363] on icon "button" at bounding box center [299, 363] width 11 height 11
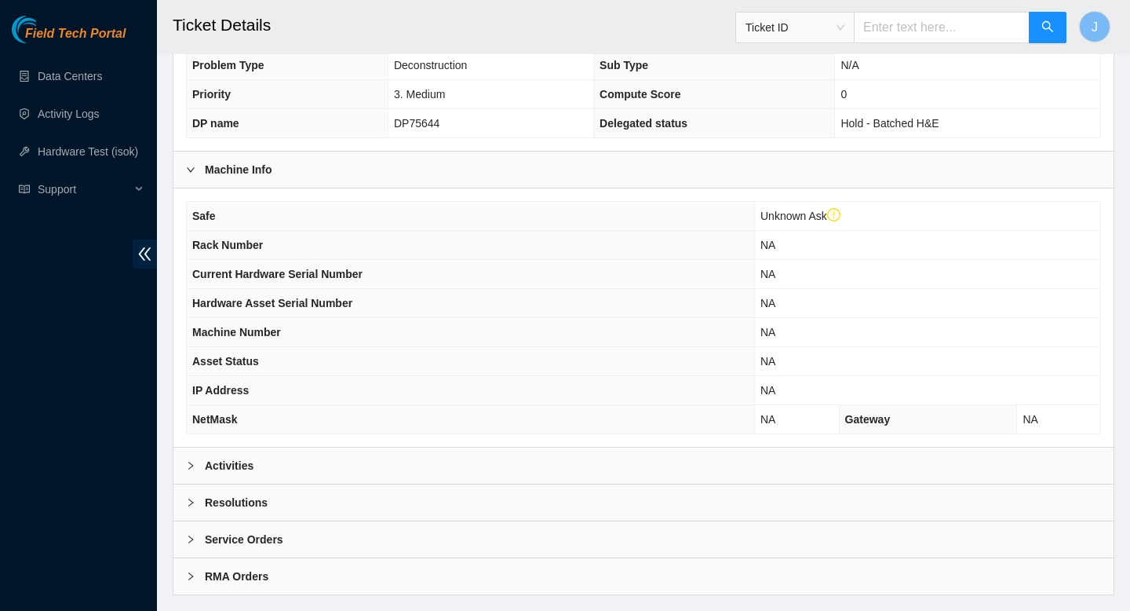
scroll to position [432, 0]
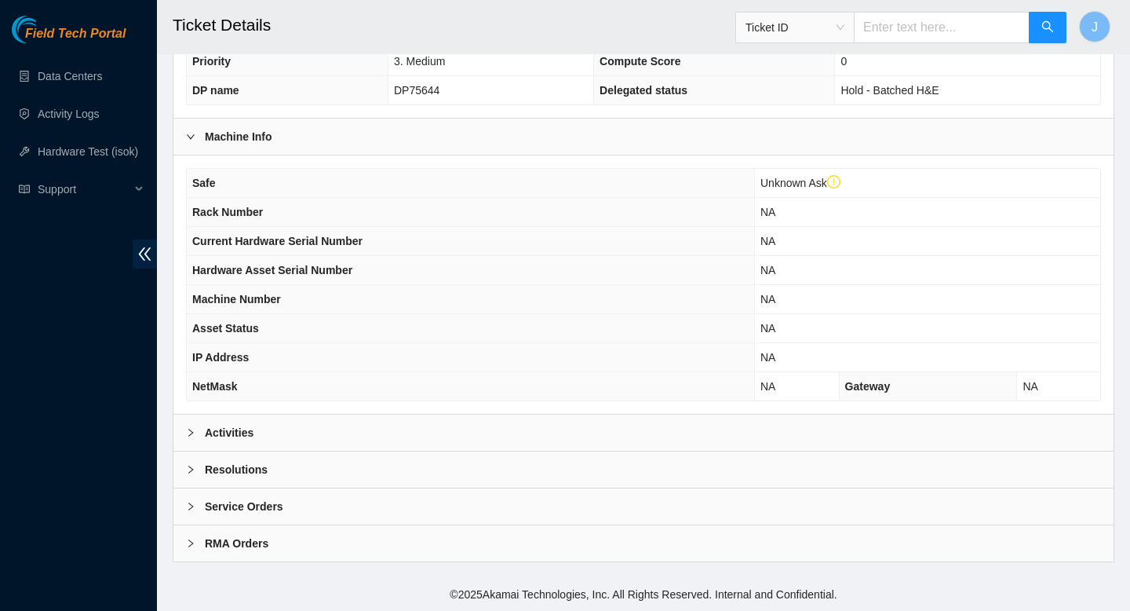
click at [396, 415] on div "Activities" at bounding box center [643, 432] width 940 height 36
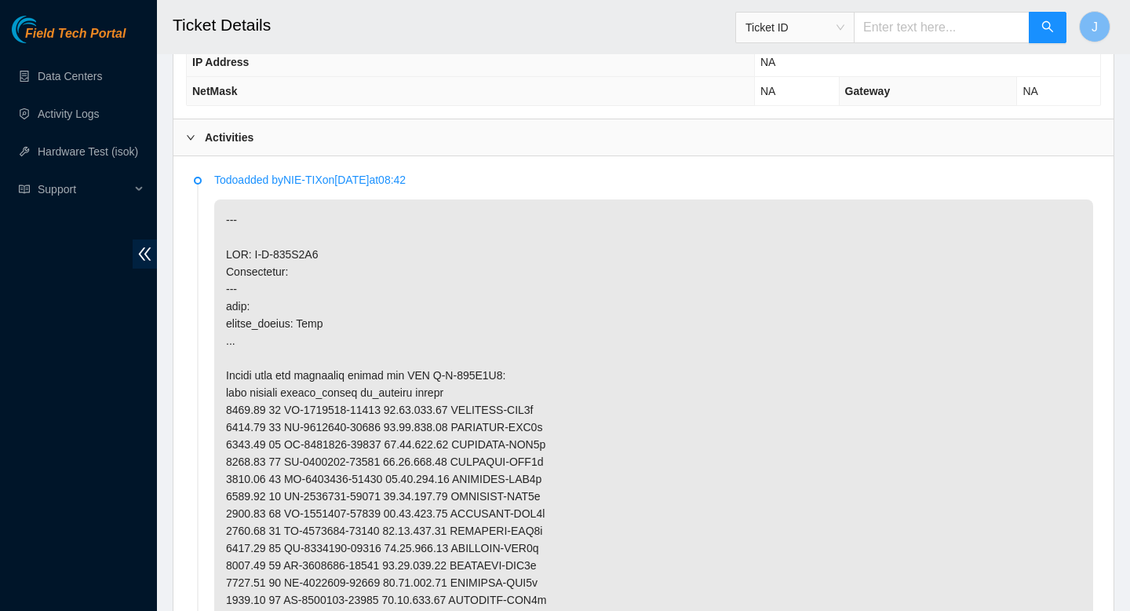
scroll to position [728, 0]
drag, startPoint x: 469, startPoint y: 430, endPoint x: 398, endPoint y: 430, distance: 70.6
click at [398, 429] on p at bounding box center [653, 564] width 879 height 731
copy p "[TECHNICAL_ID]"
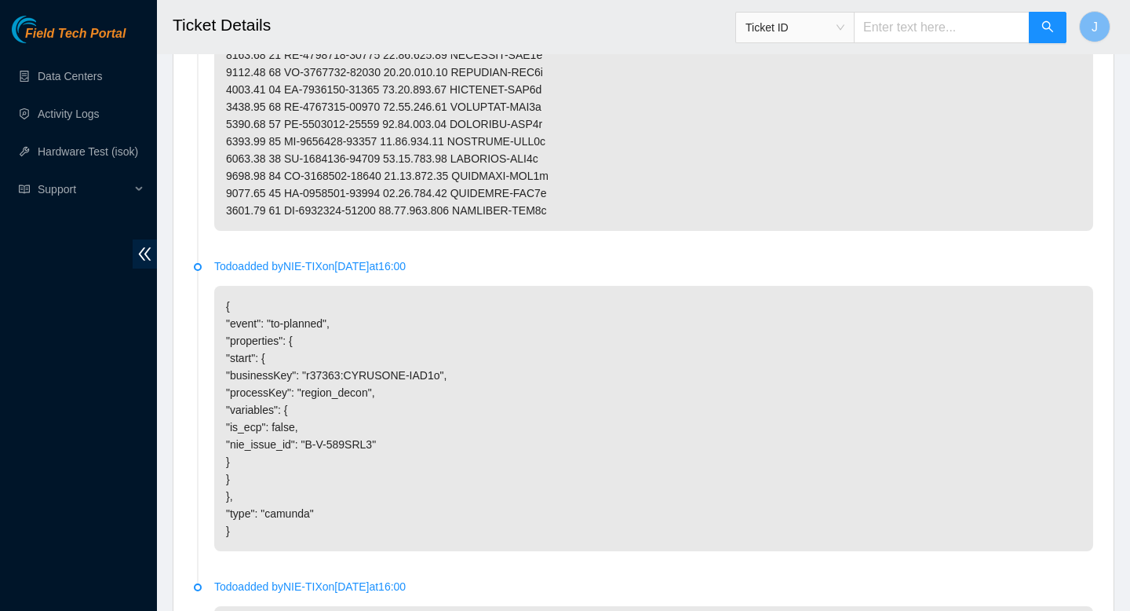
scroll to position [1419, 0]
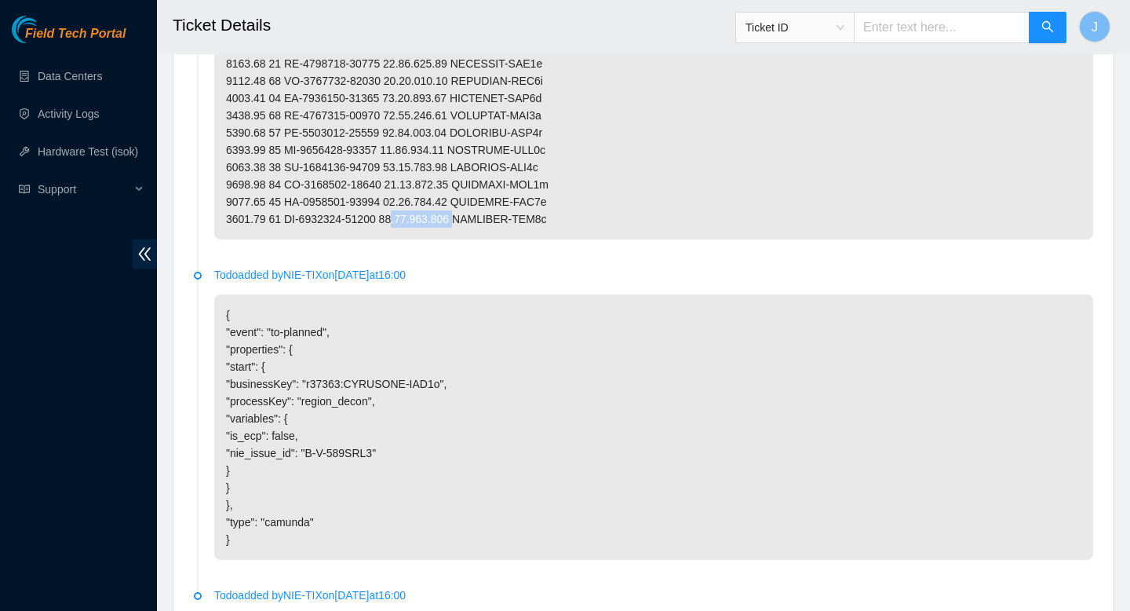
drag, startPoint x: 474, startPoint y: 236, endPoint x: 398, endPoint y: 235, distance: 76.1
copy p "[TECHNICAL_ID]"
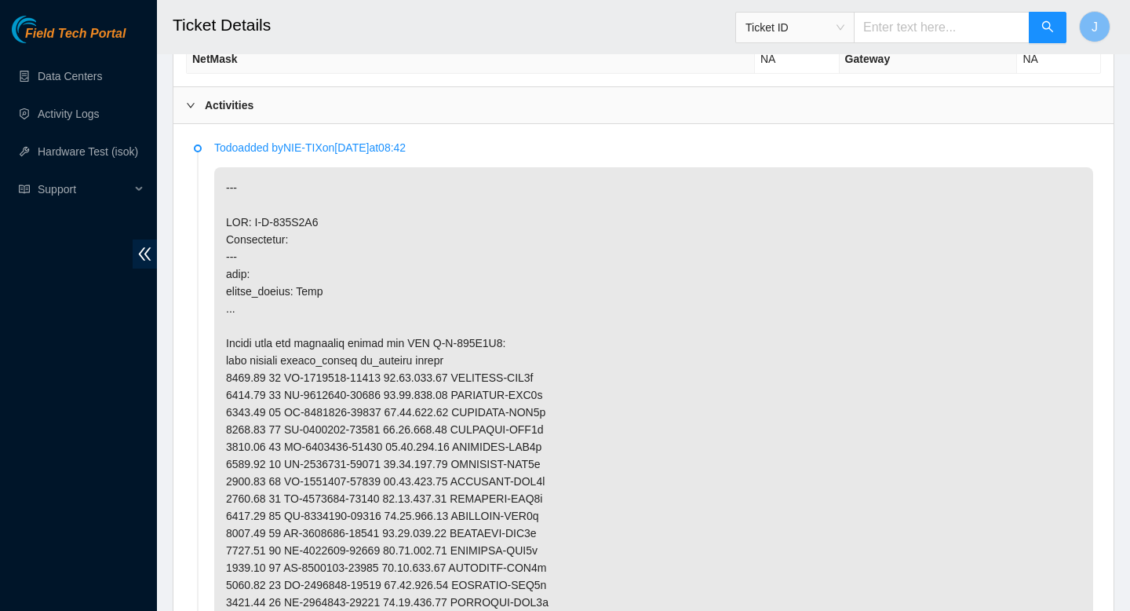
scroll to position [763, 0]
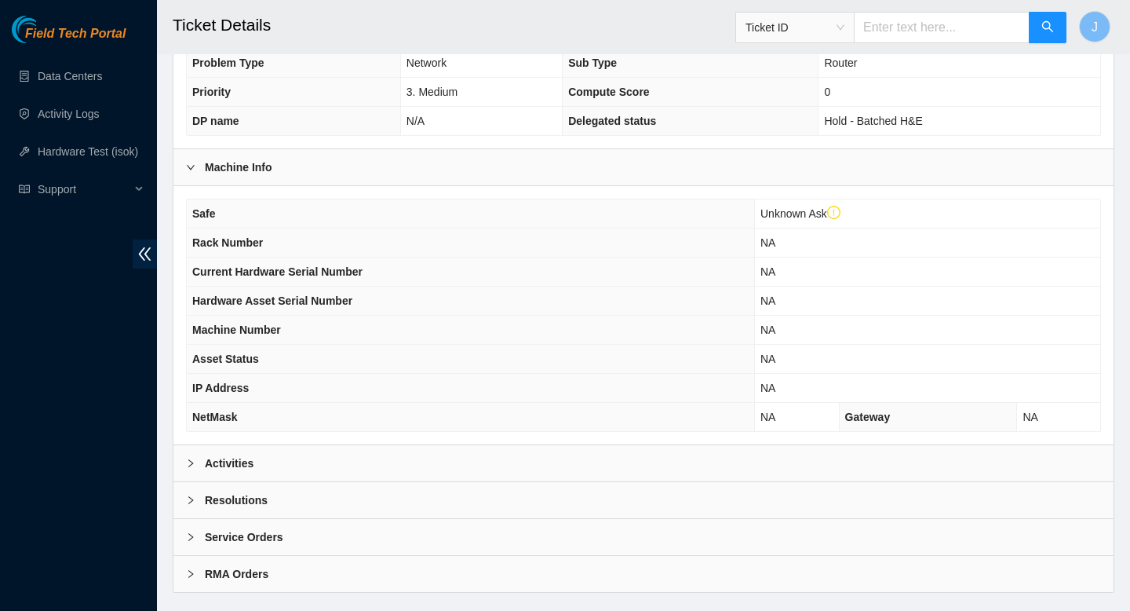
scroll to position [432, 0]
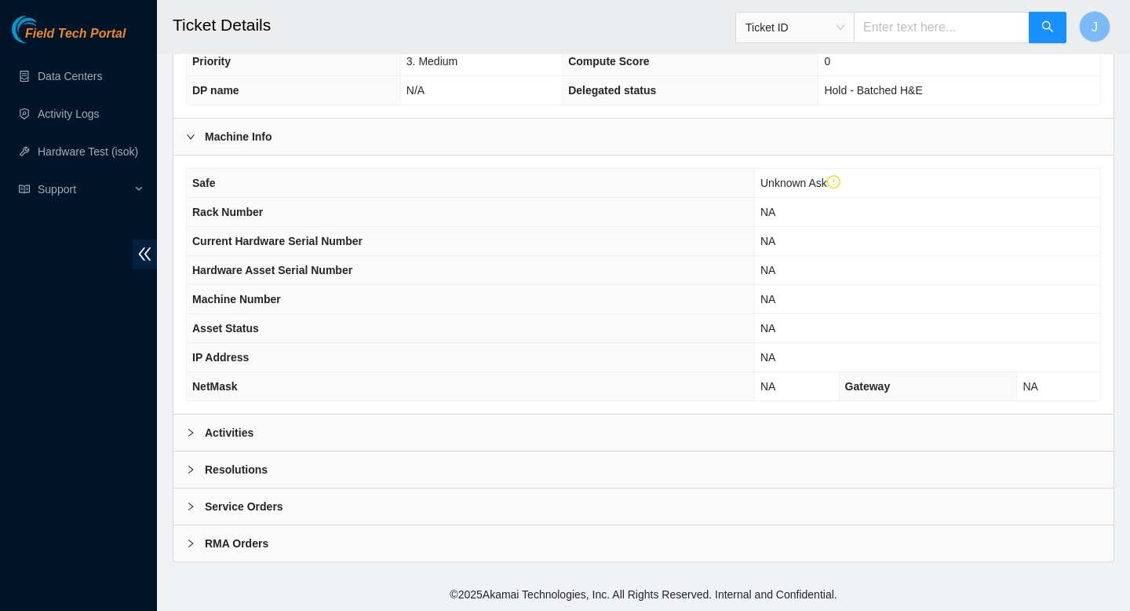
click at [498, 443] on div "Activities" at bounding box center [643, 432] width 940 height 36
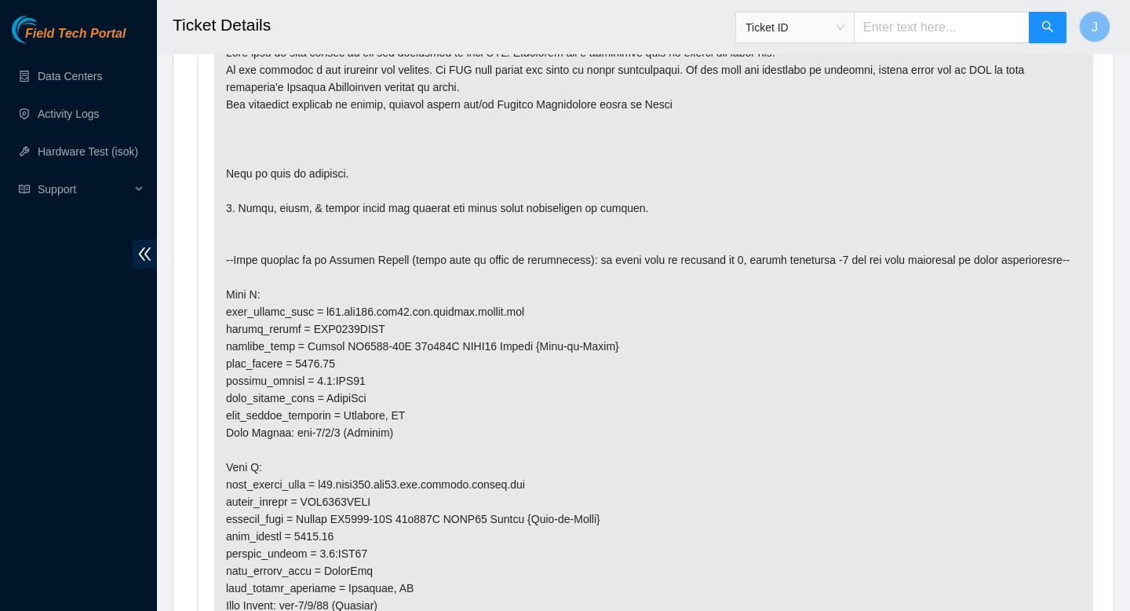
scroll to position [1199, 0]
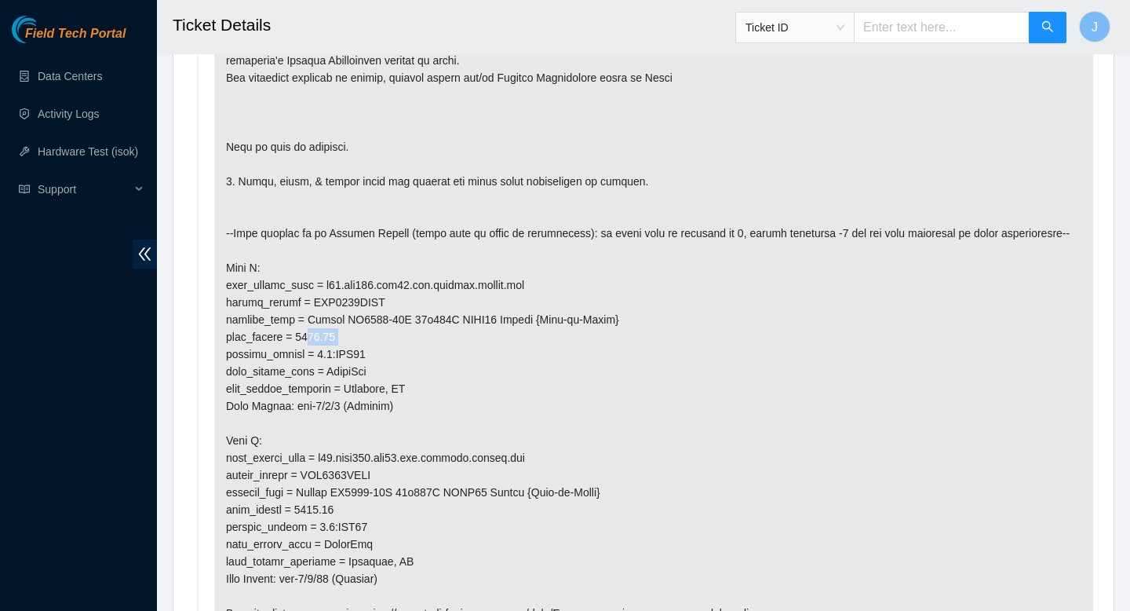
drag, startPoint x: 350, startPoint y: 354, endPoint x: 308, endPoint y: 356, distance: 42.4
click at [308, 356] on p at bounding box center [653, 388] width 879 height 766
copy p "3020.50"
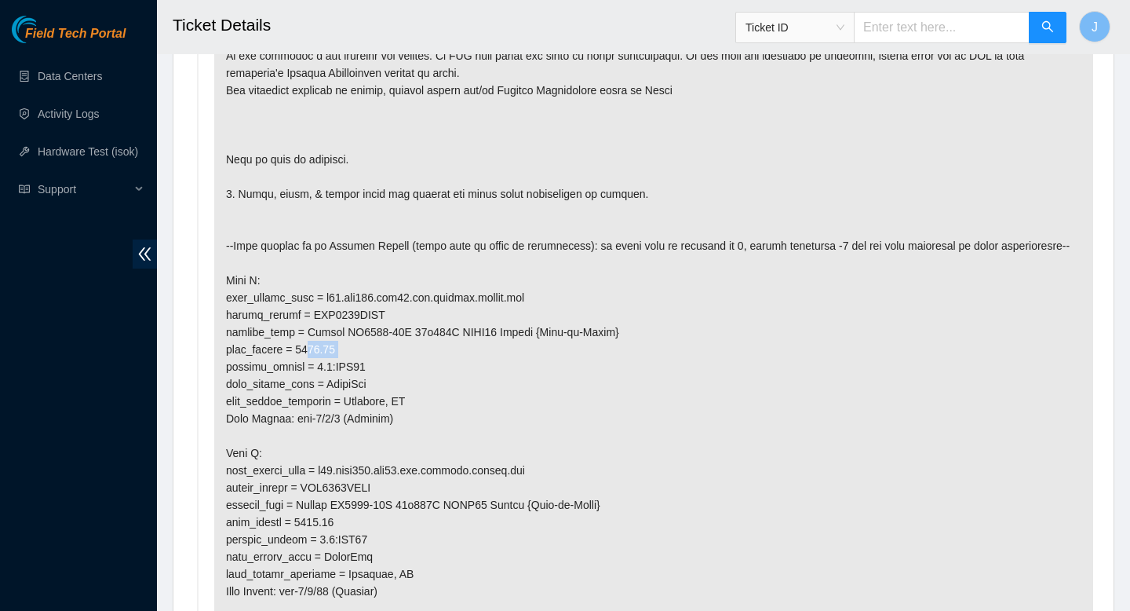
scroll to position [1185, 0]
copy p "3020.50"
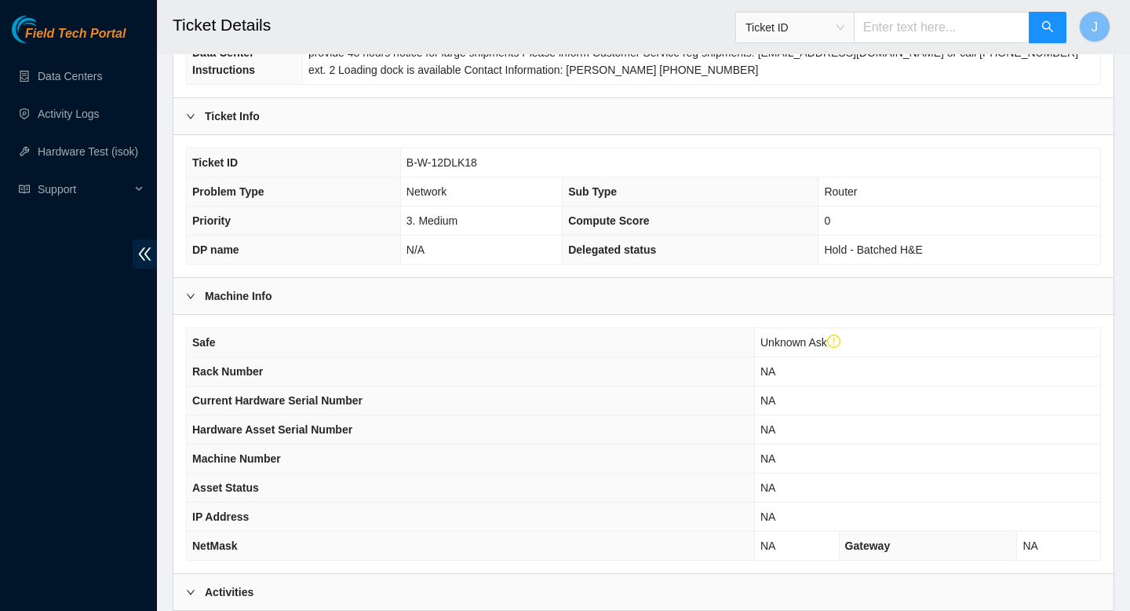
scroll to position [261, 0]
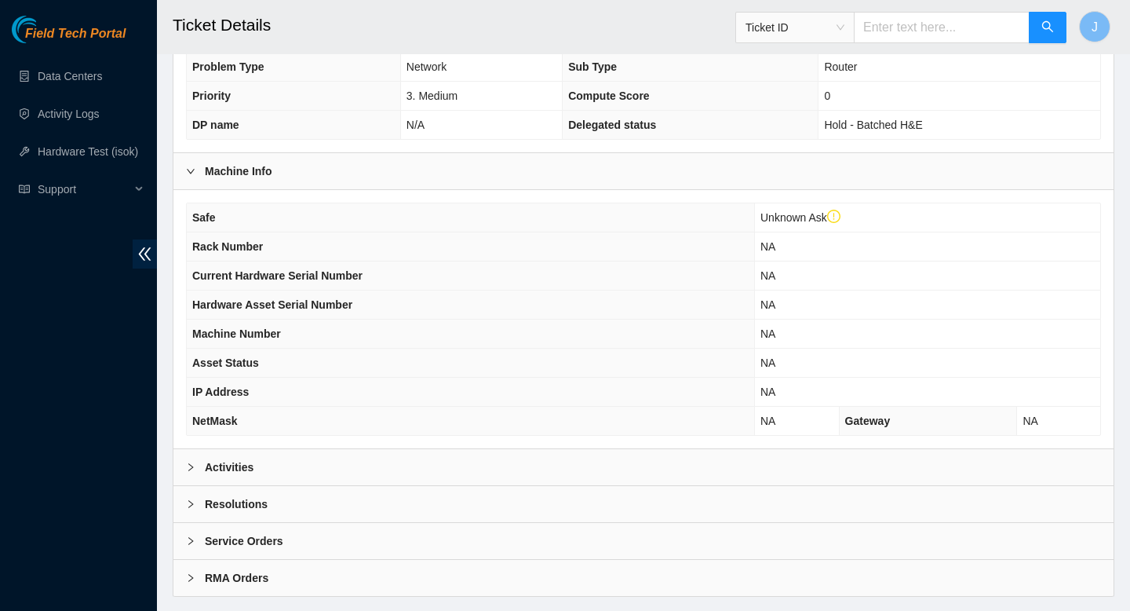
scroll to position [432, 0]
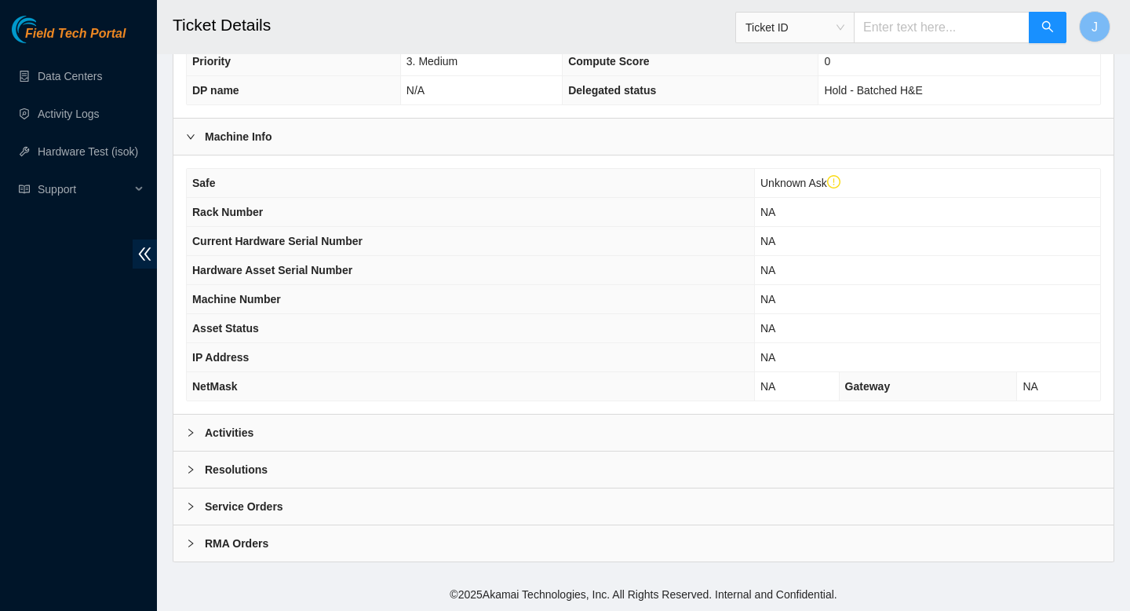
click at [439, 439] on div "Activities" at bounding box center [643, 432] width 940 height 36
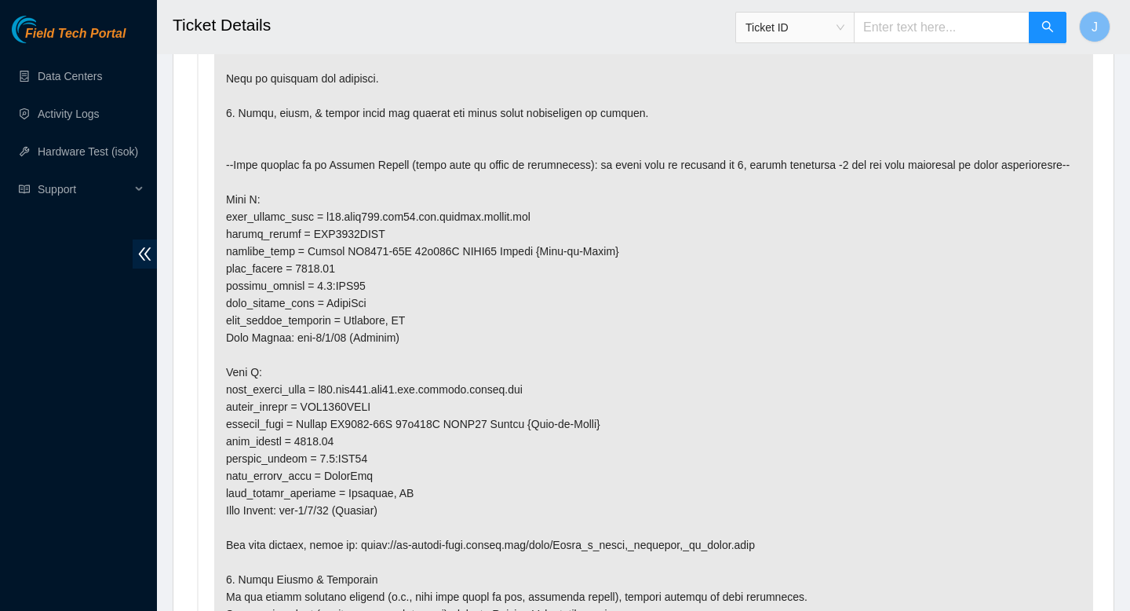
scroll to position [1217, 0]
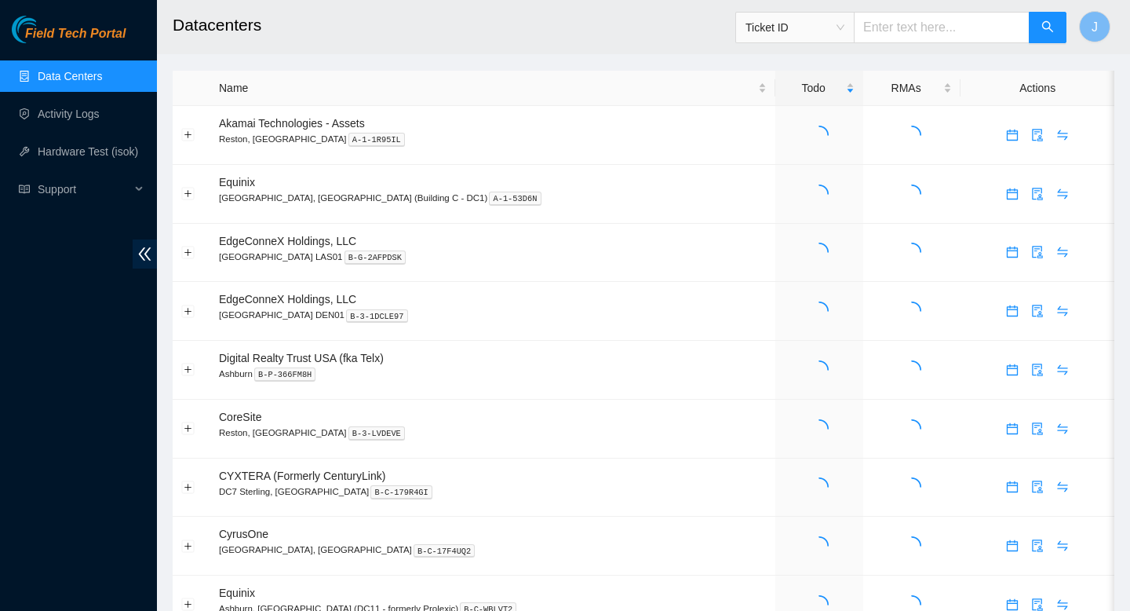
click at [954, 31] on input "text" at bounding box center [942, 27] width 176 height 31
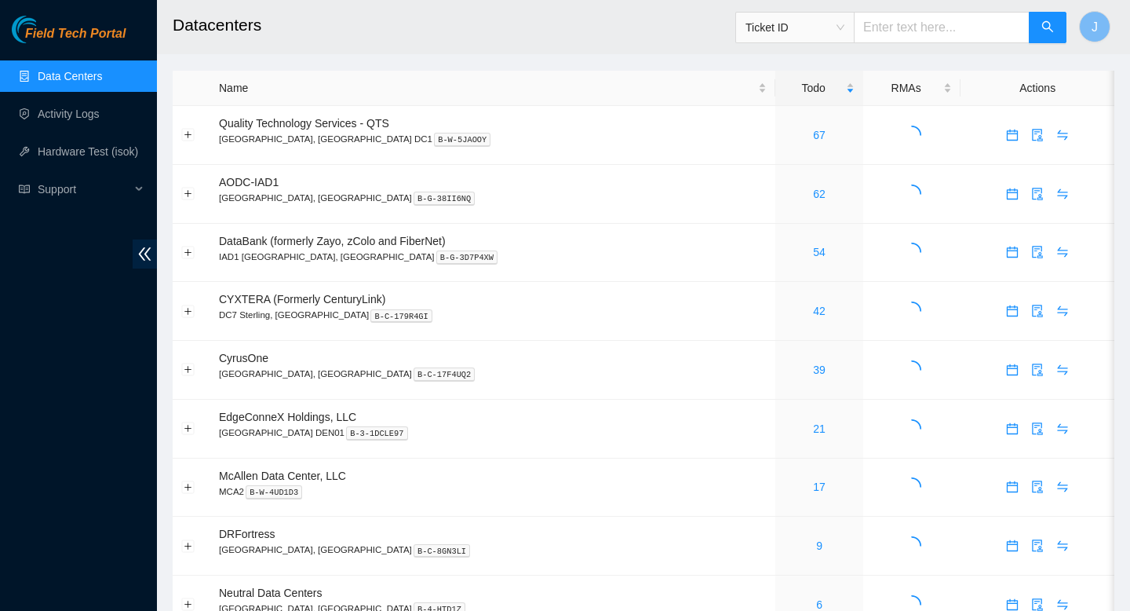
paste input "3020.50"
click at [844, 31] on span "Ticket ID" at bounding box center [795, 28] width 99 height 24
type input "3020.50"
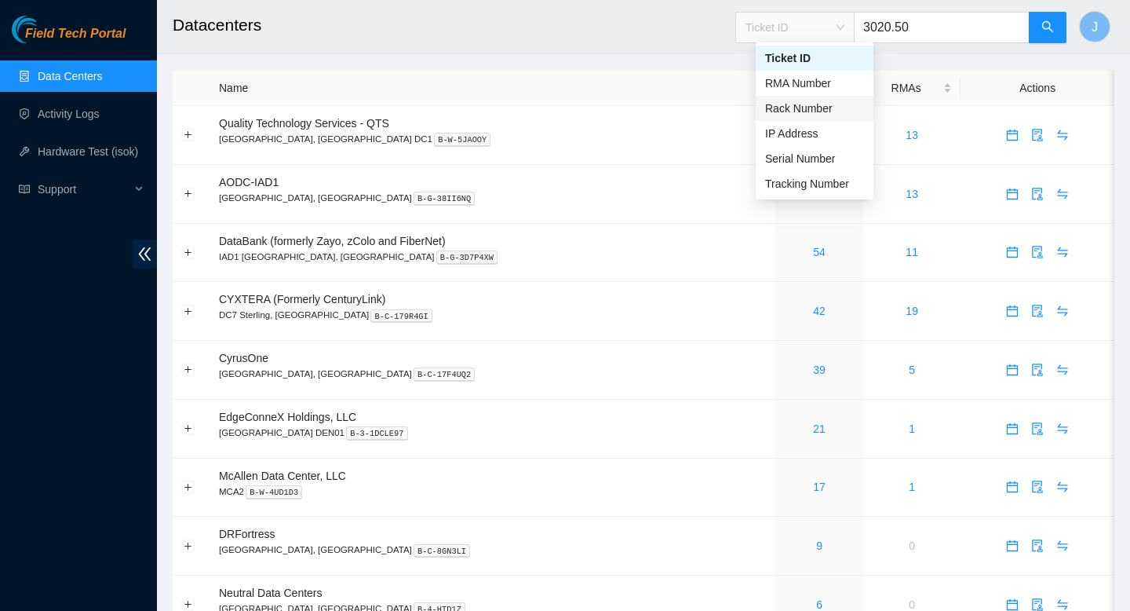
click at [808, 114] on div "Rack Number" at bounding box center [814, 108] width 99 height 17
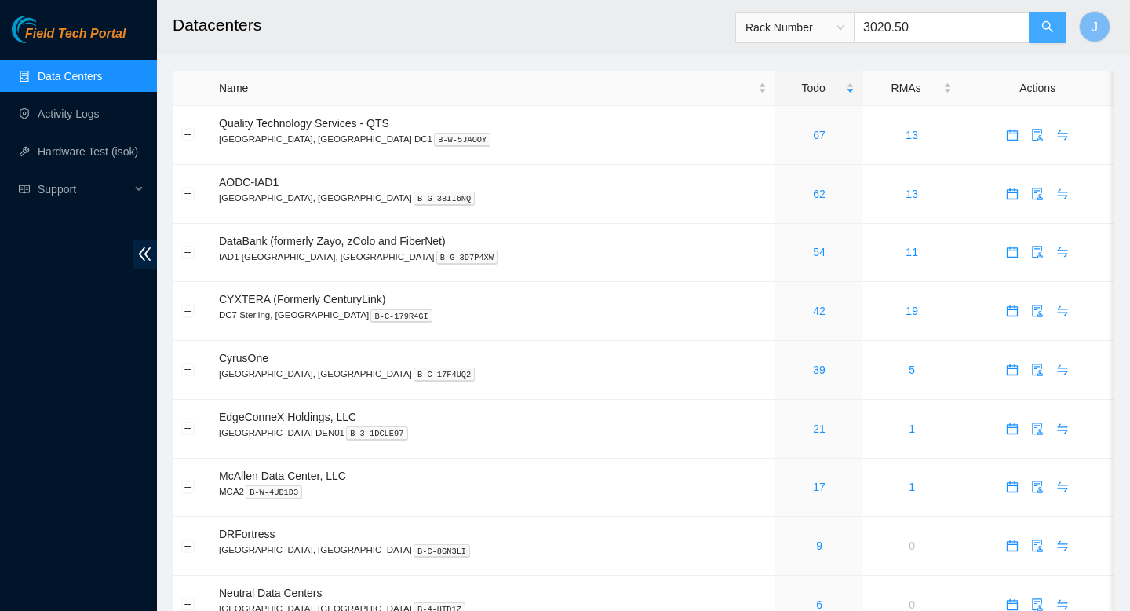
click at [1049, 29] on icon "search" at bounding box center [1047, 26] width 13 height 13
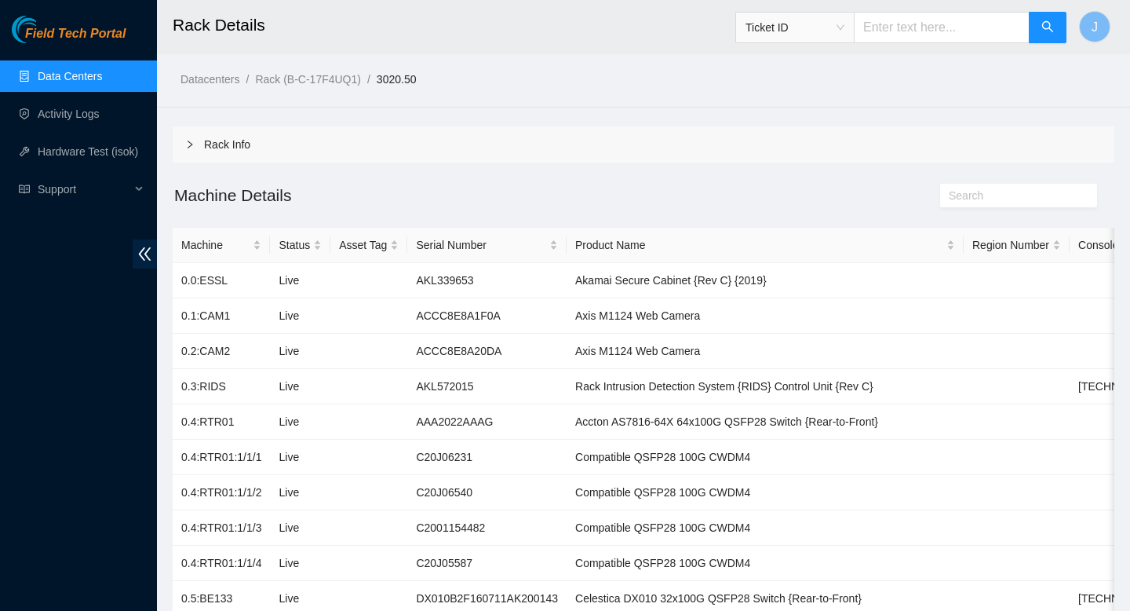
click at [79, 78] on link "Data Centers" at bounding box center [70, 76] width 64 height 13
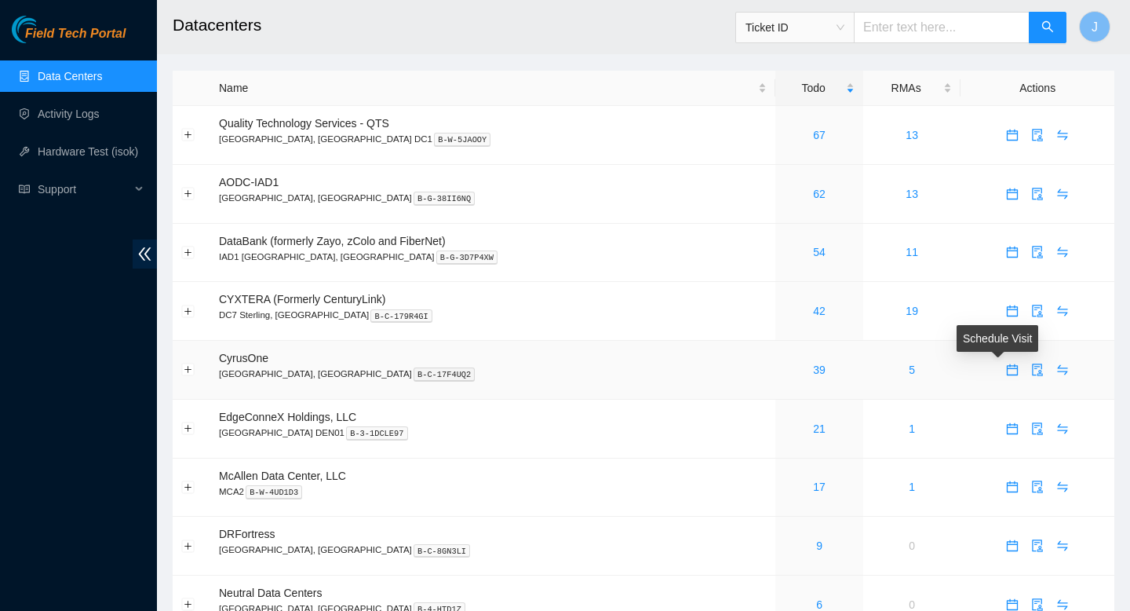
click at [1006, 374] on icon "calendar" at bounding box center [1012, 369] width 13 height 13
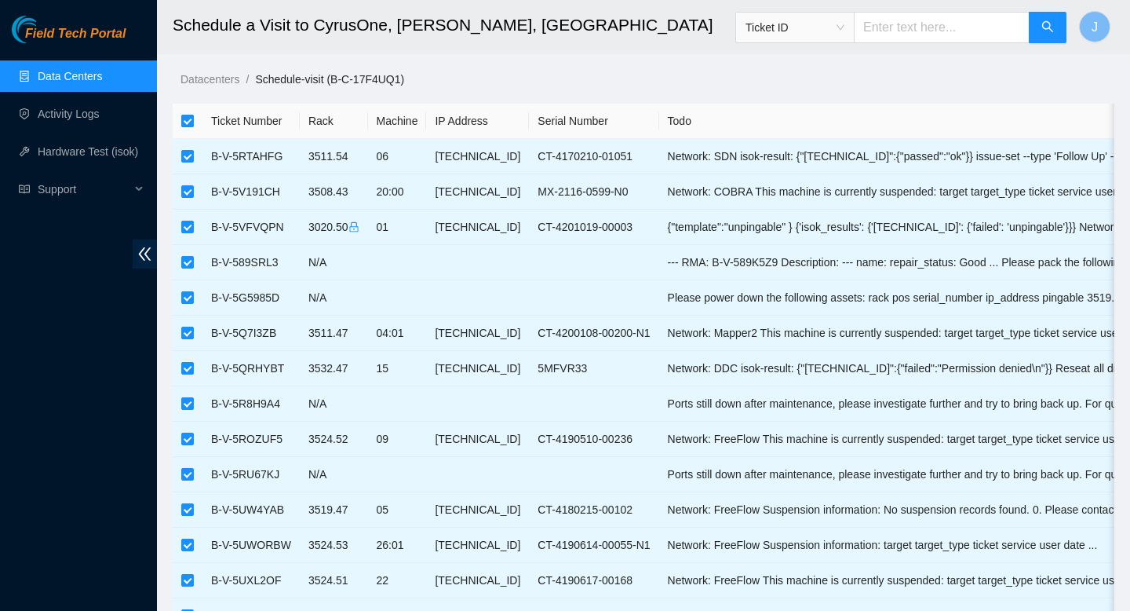
click at [188, 122] on input "checkbox" at bounding box center [187, 121] width 13 height 13
checkbox input "false"
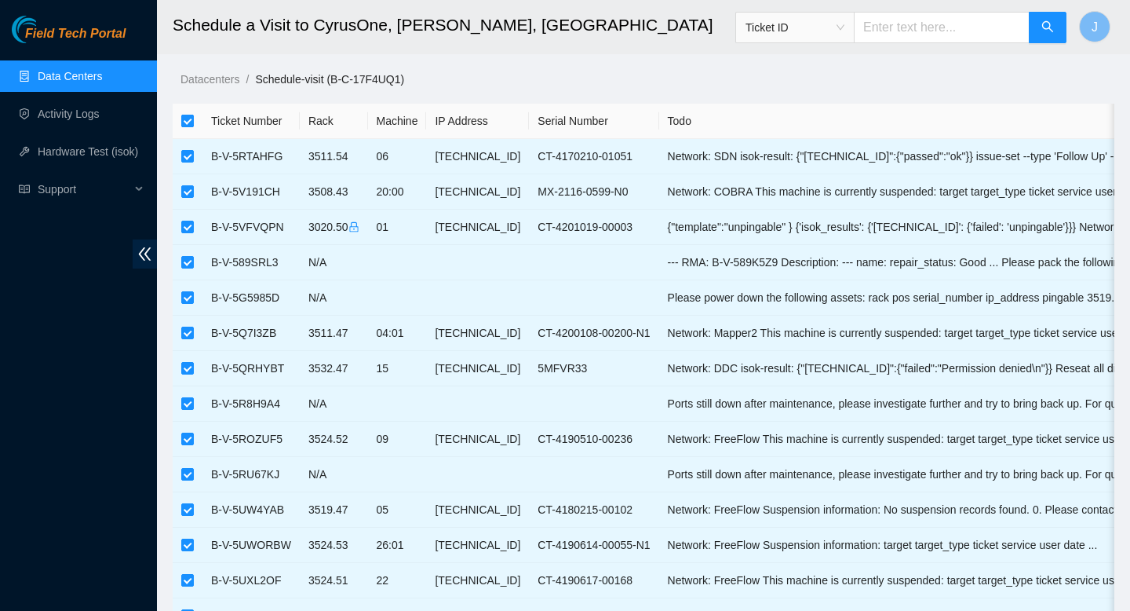
checkbox input "false"
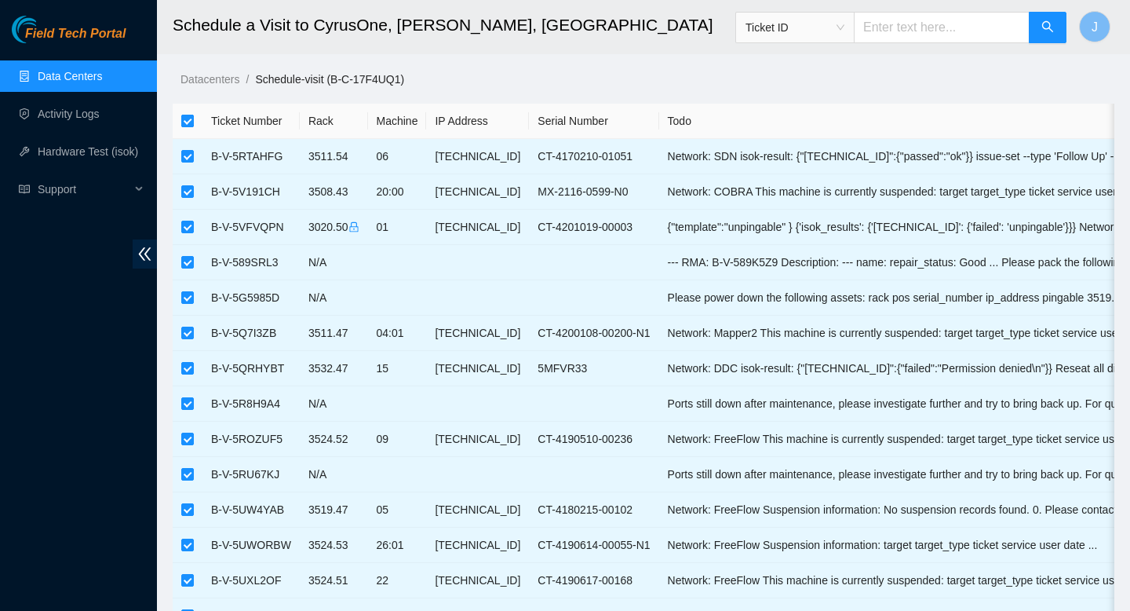
checkbox input "false"
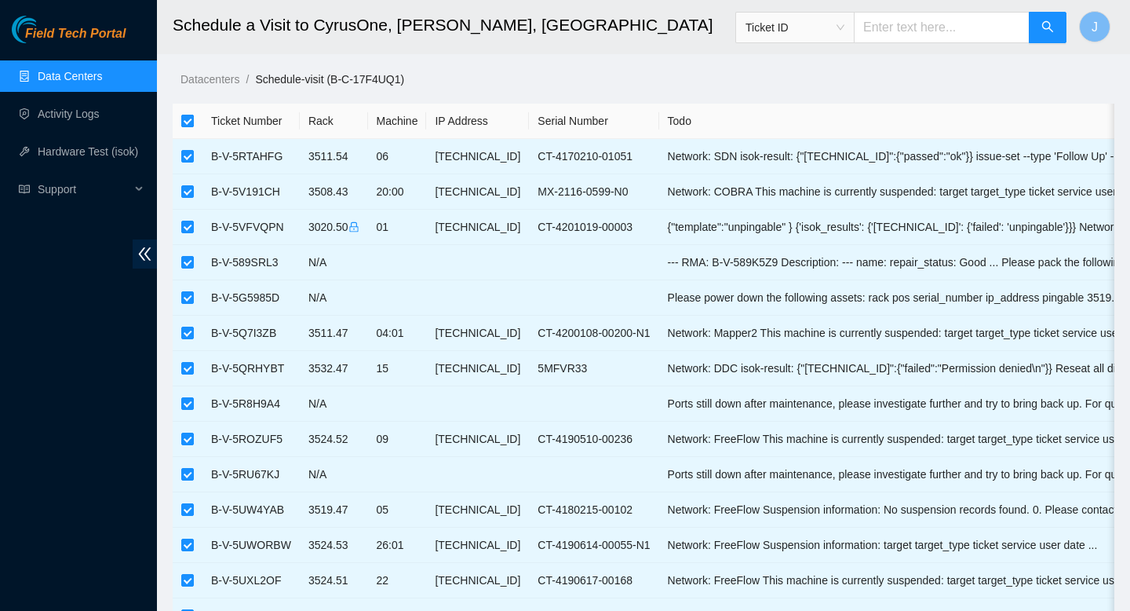
checkbox input "false"
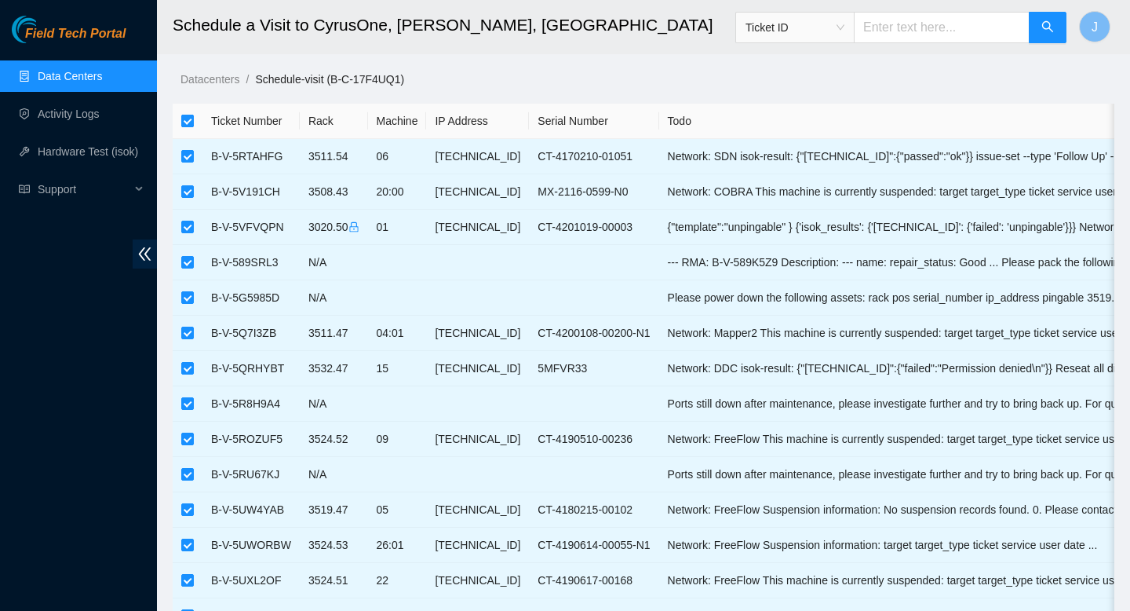
checkbox input "false"
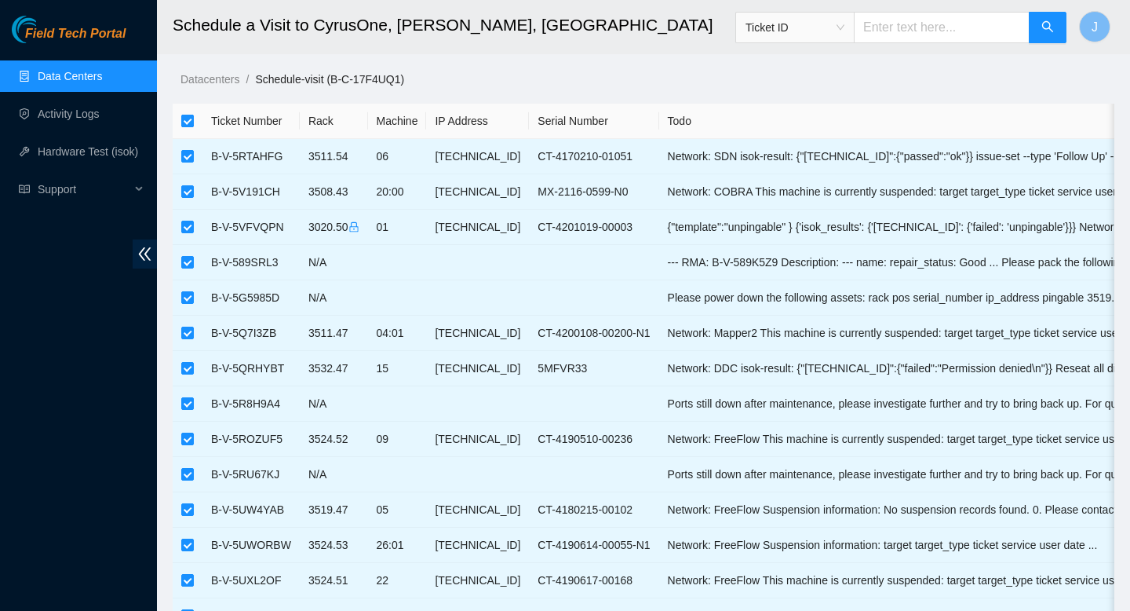
checkbox input "false"
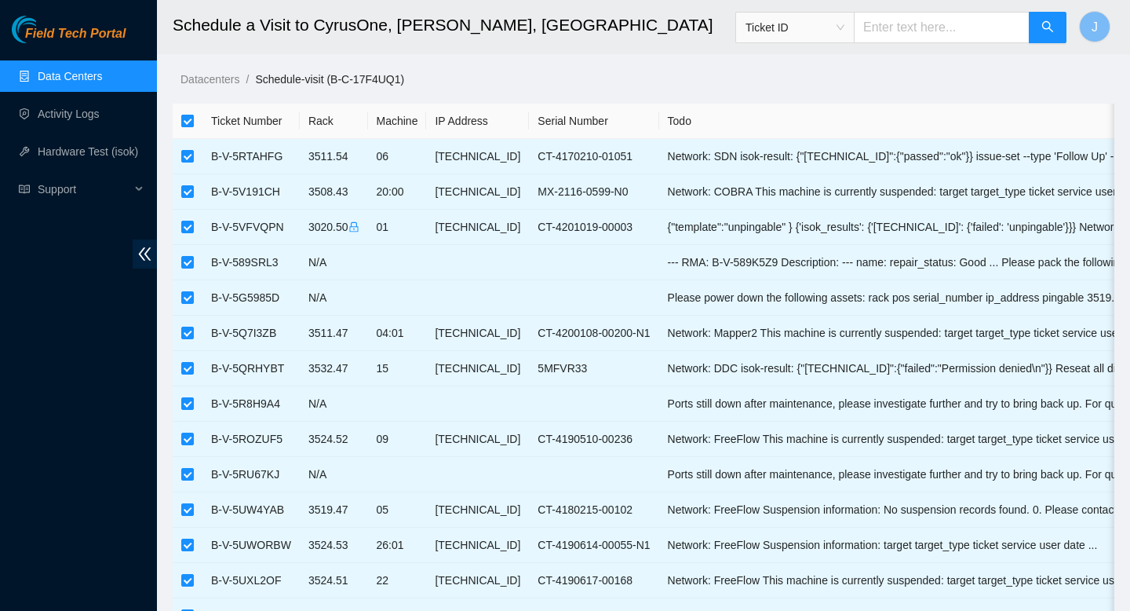
checkbox input "false"
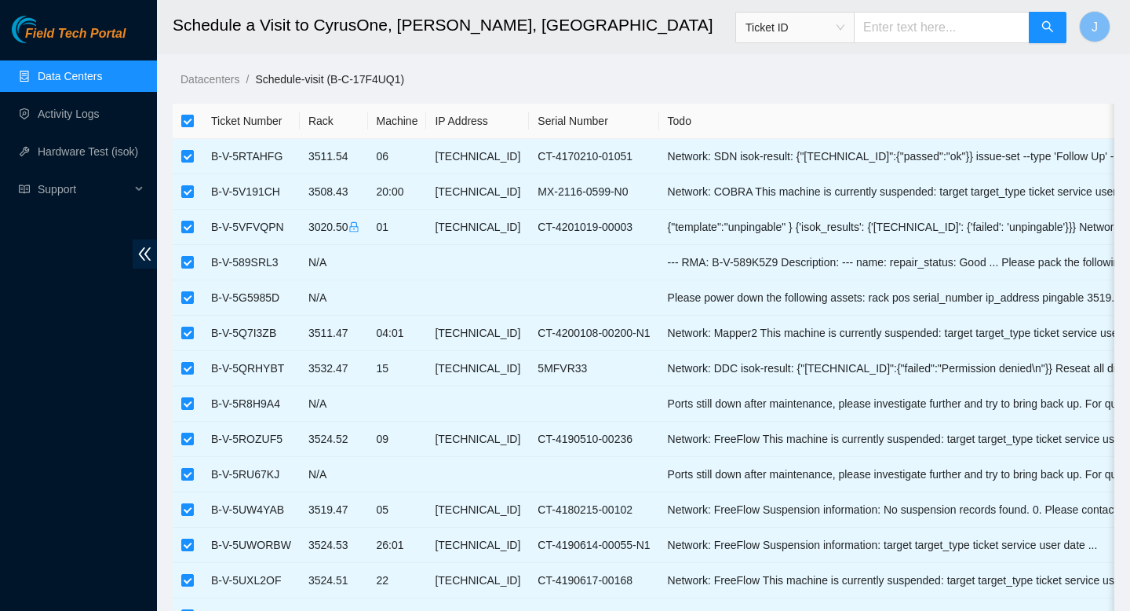
checkbox input "false"
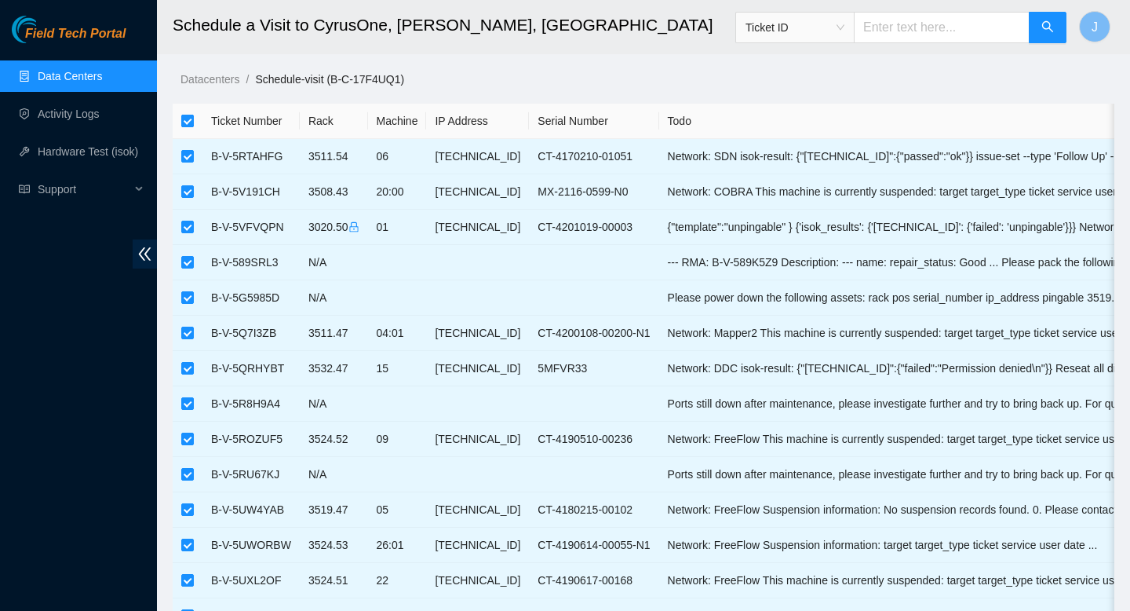
checkbox input "false"
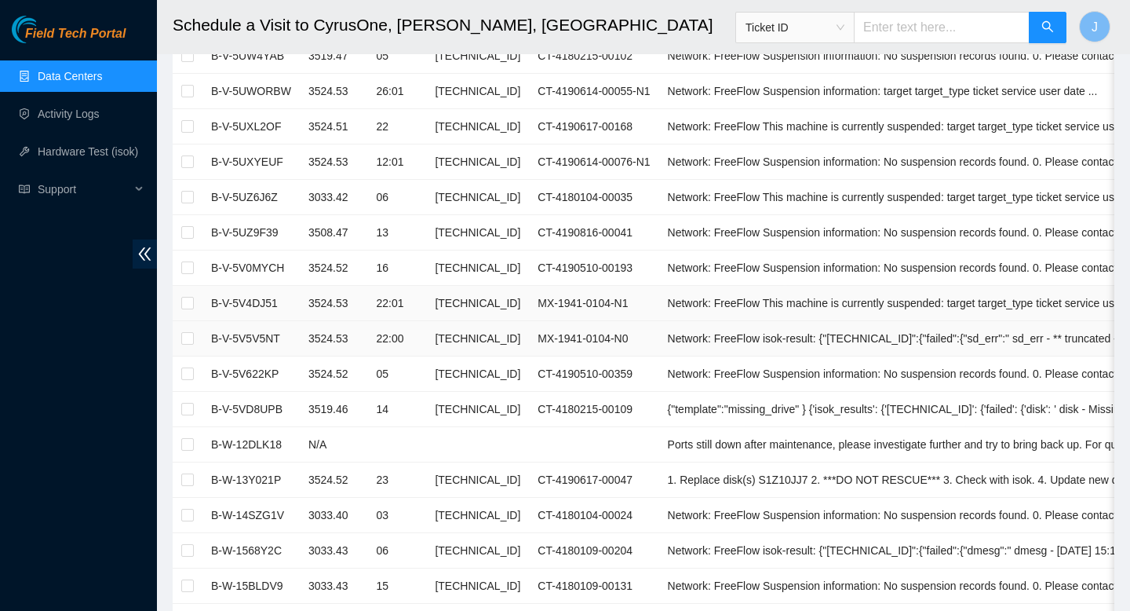
scroll to position [467, 0]
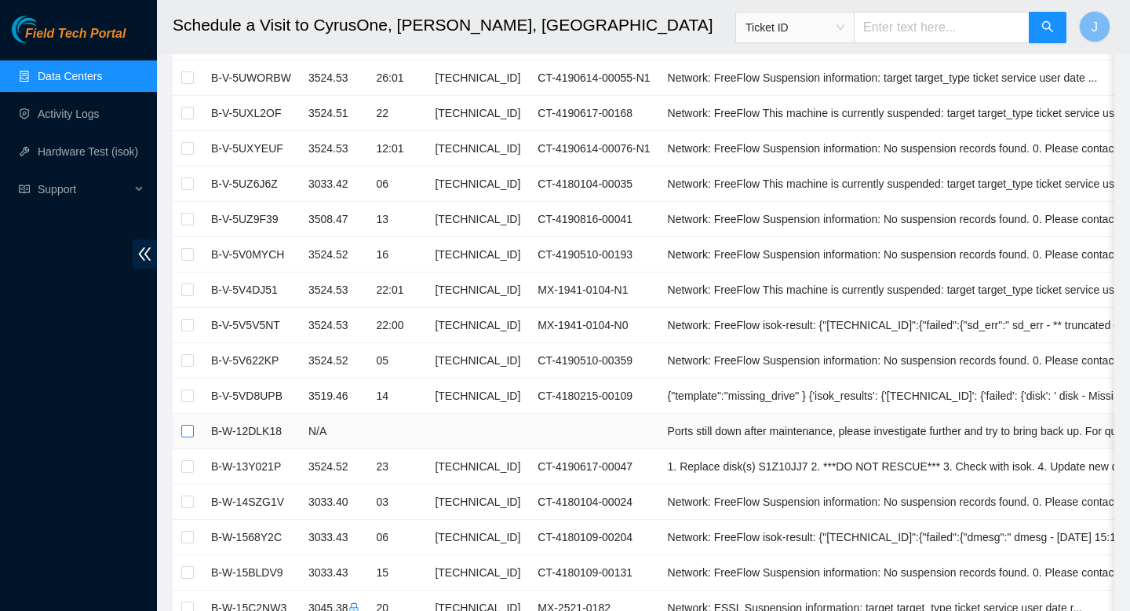
click at [187, 429] on input "checkbox" at bounding box center [187, 431] width 13 height 13
checkbox input "true"
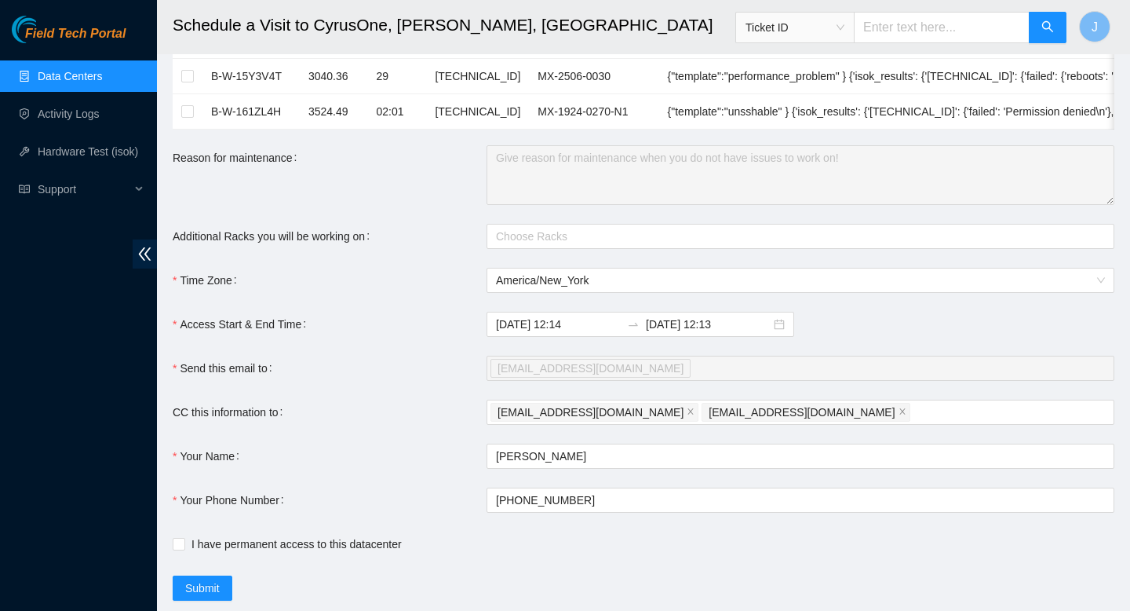
scroll to position [1428, 0]
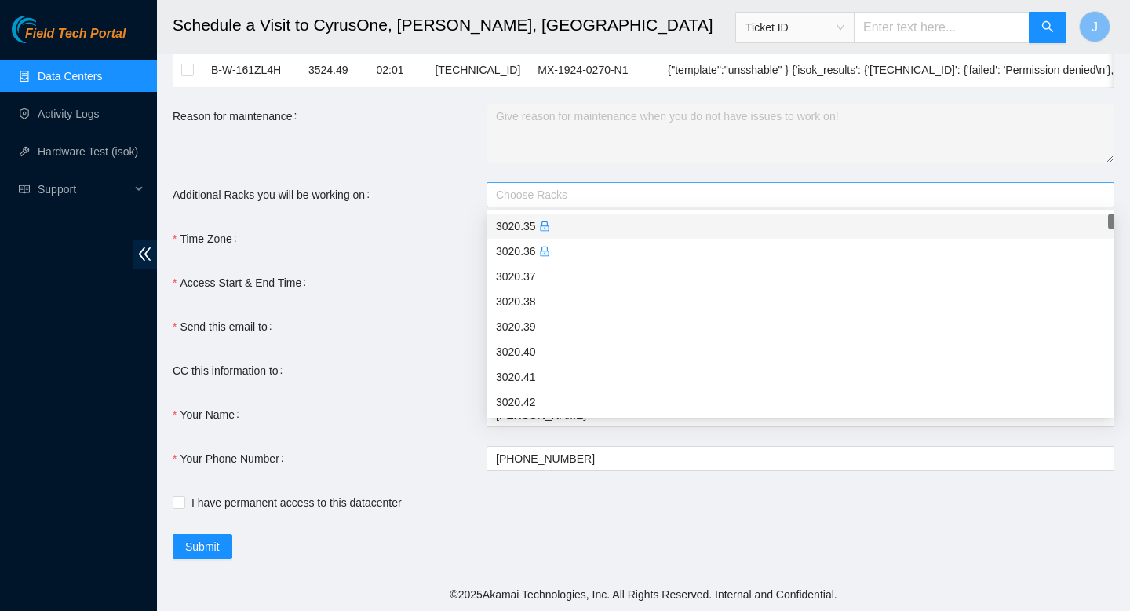
click at [597, 199] on div at bounding box center [793, 194] width 604 height 19
paste input "3020.50"
type input "3020.50"
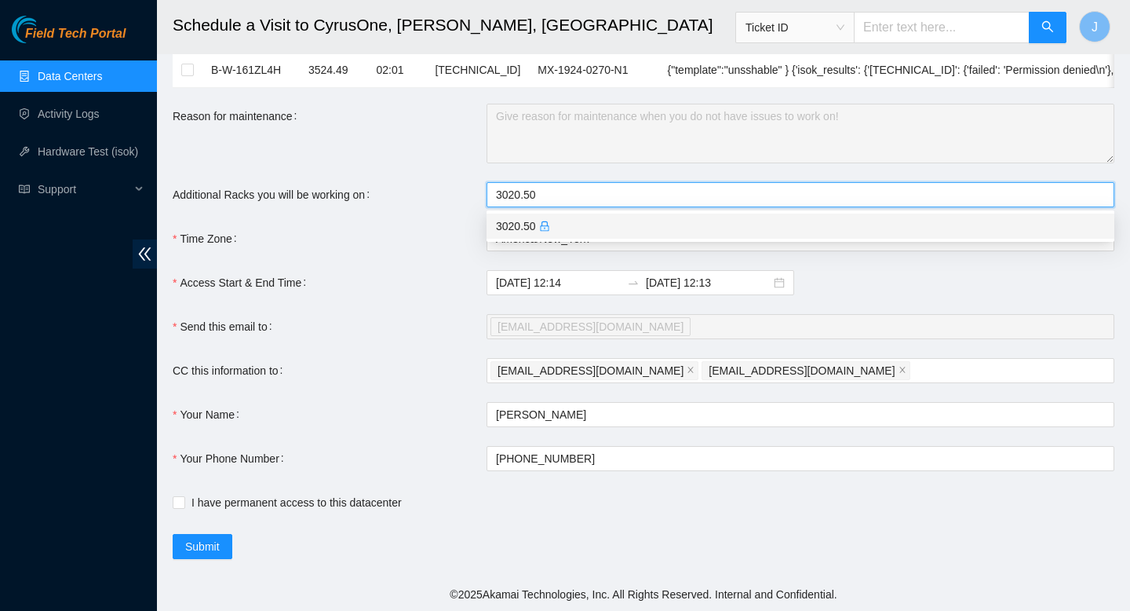
click at [509, 228] on div "3020.50" at bounding box center [800, 225] width 609 height 17
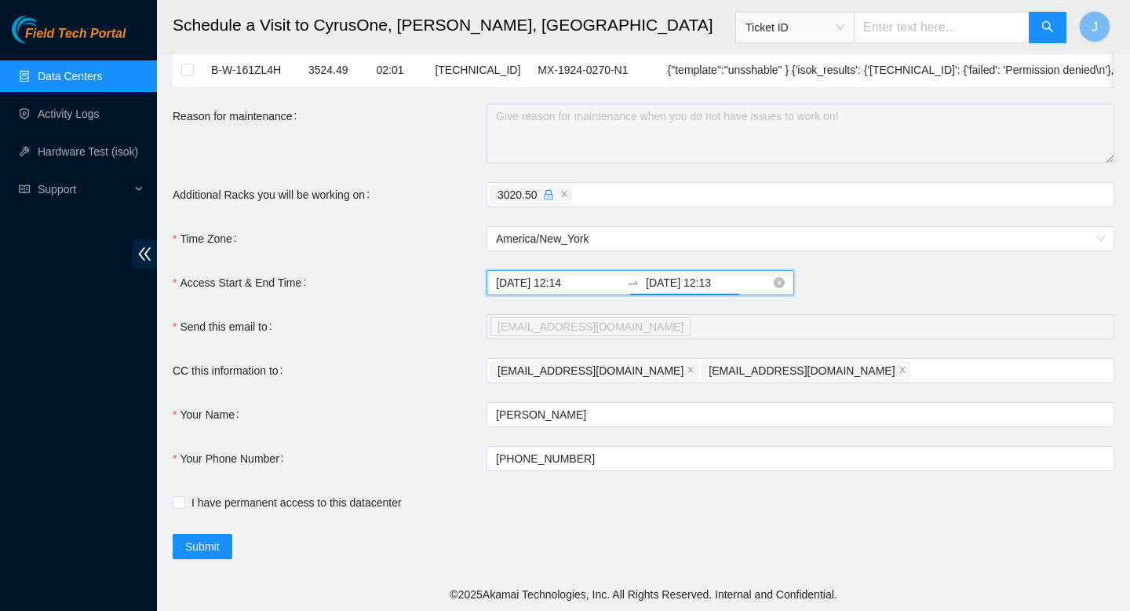
click at [654, 283] on input "2025-09-16 12:13" at bounding box center [708, 282] width 125 height 17
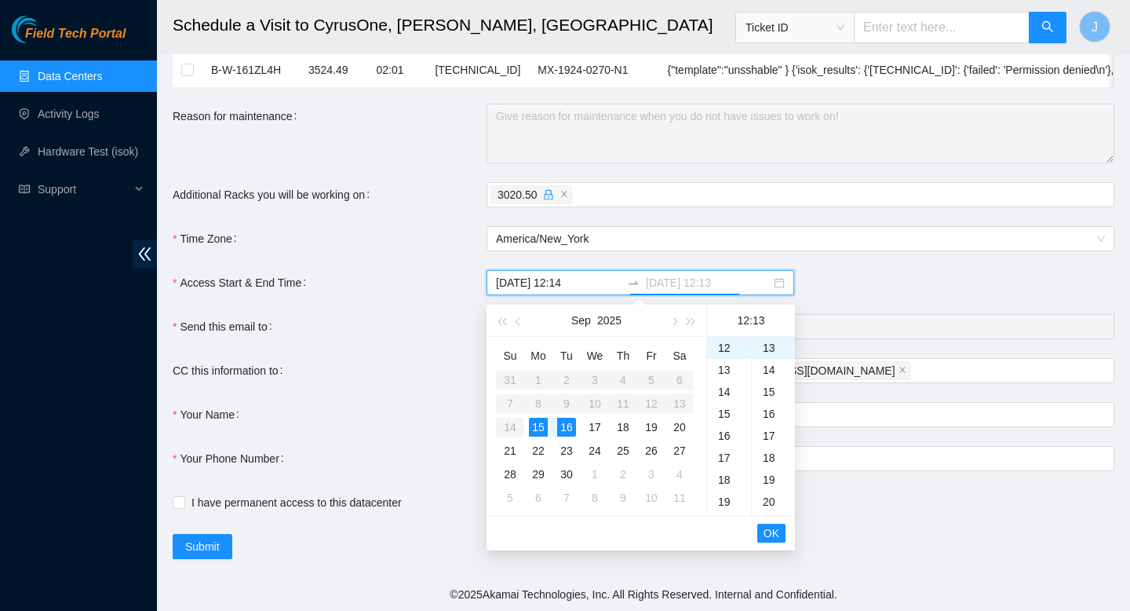
click at [536, 429] on div "15" at bounding box center [538, 427] width 19 height 19
click at [728, 356] on div "23" at bounding box center [729, 349] width 44 height 22
click at [771, 356] on div "59" at bounding box center [773, 349] width 43 height 22
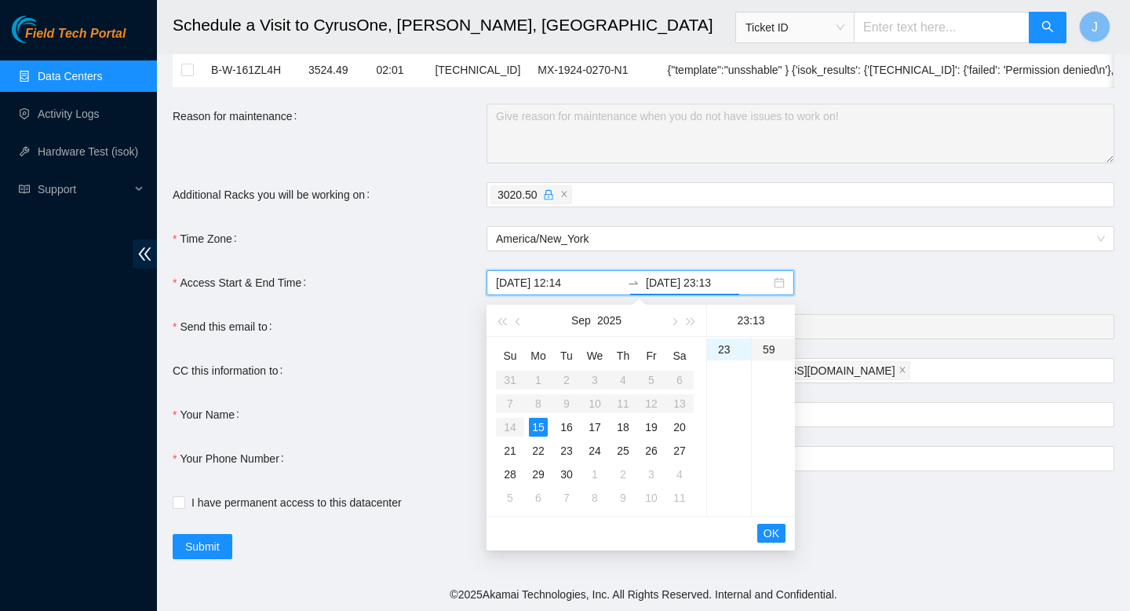
type input "2025-09-15 23:59"
click at [772, 529] on span "OK" at bounding box center [772, 532] width 16 height 17
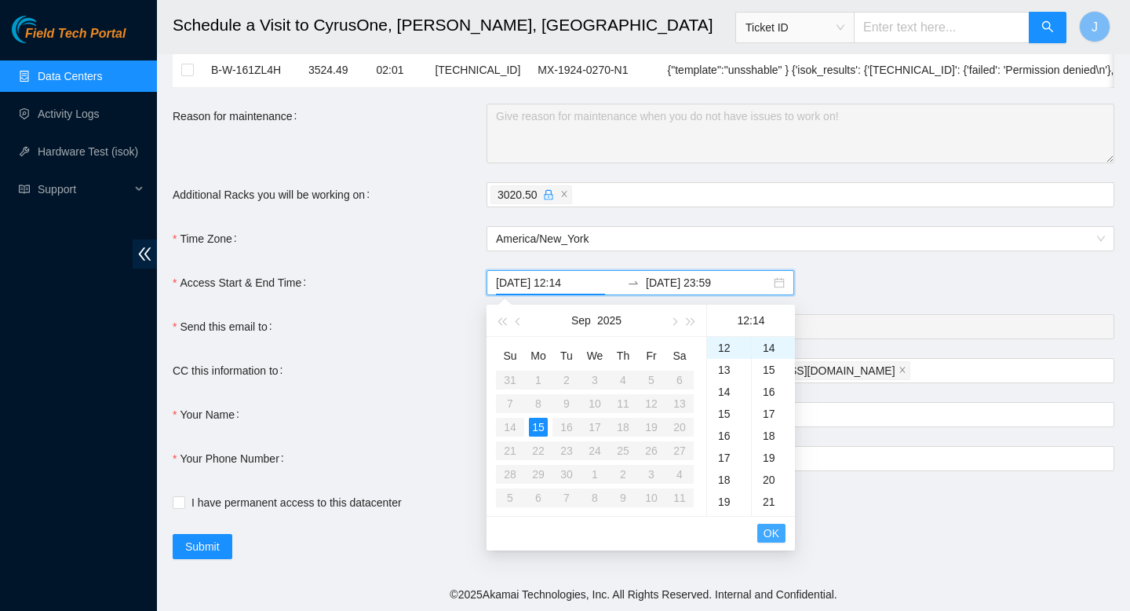
click at [775, 538] on span "OK" at bounding box center [772, 532] width 16 height 17
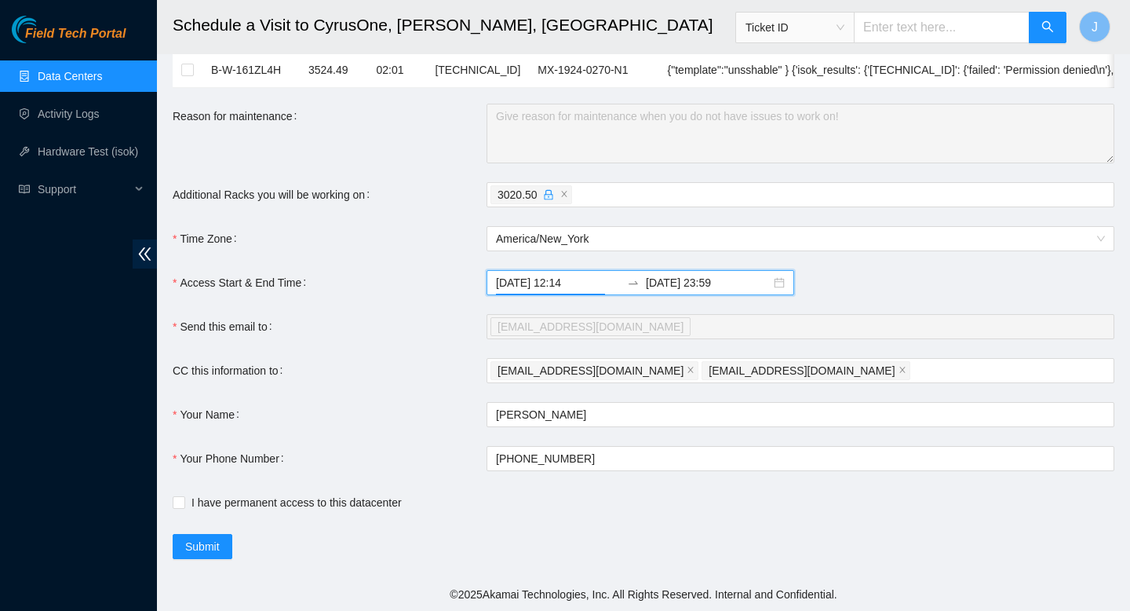
drag, startPoint x: 491, startPoint y: 568, endPoint x: 401, endPoint y: 568, distance: 90.3
click at [178, 501] on input "I have permanent access to this datacenter" at bounding box center [178, 501] width 11 height 11
checkbox input "true"
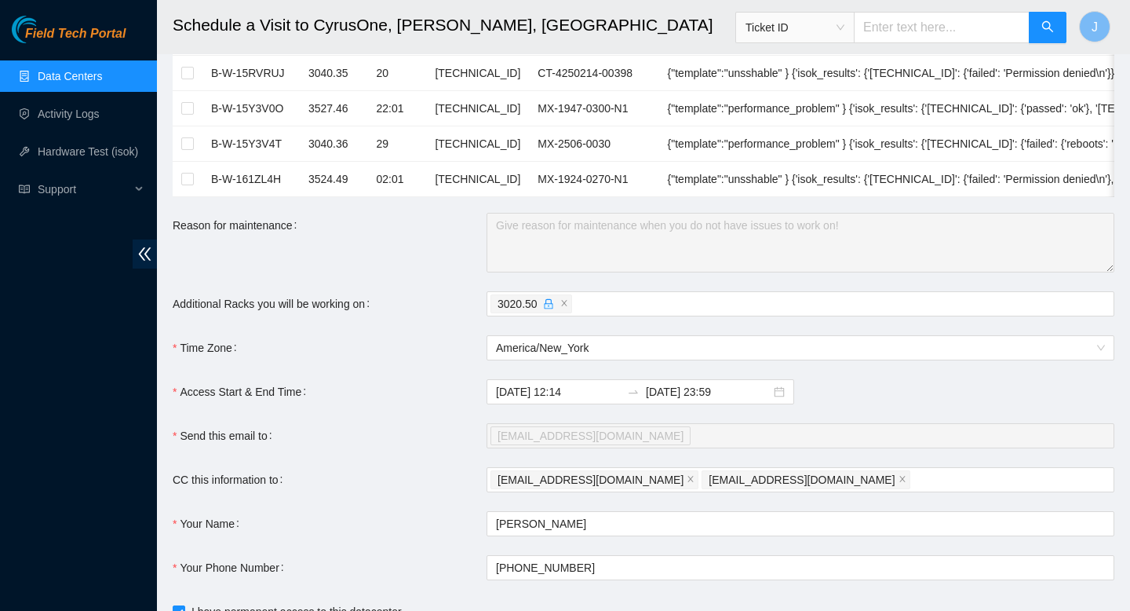
scroll to position [1428, 0]
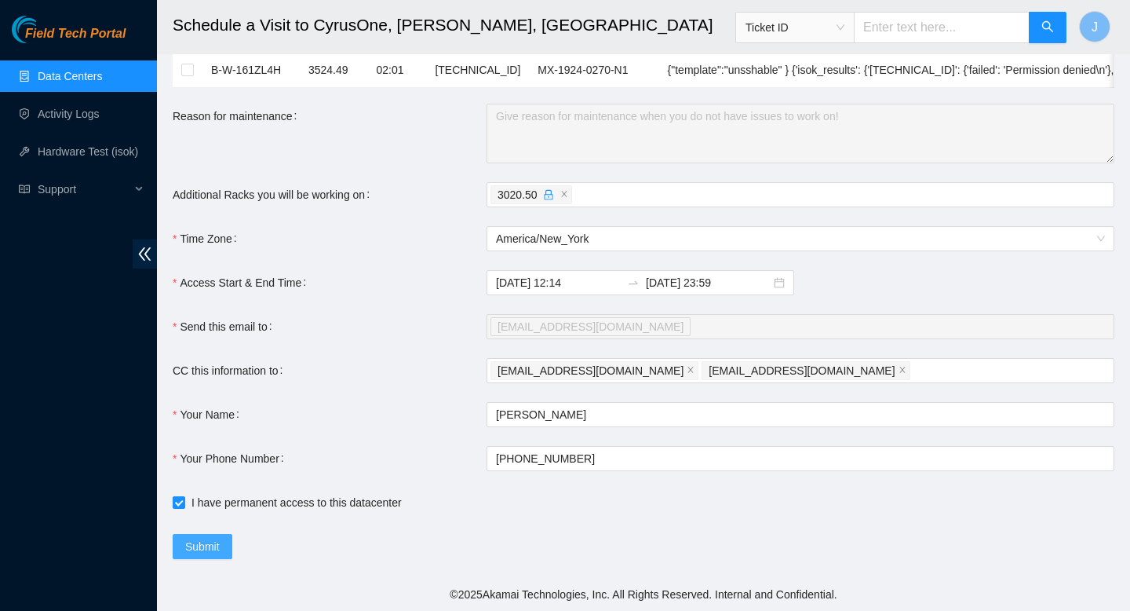
click at [198, 550] on span "Submit" at bounding box center [202, 546] width 35 height 17
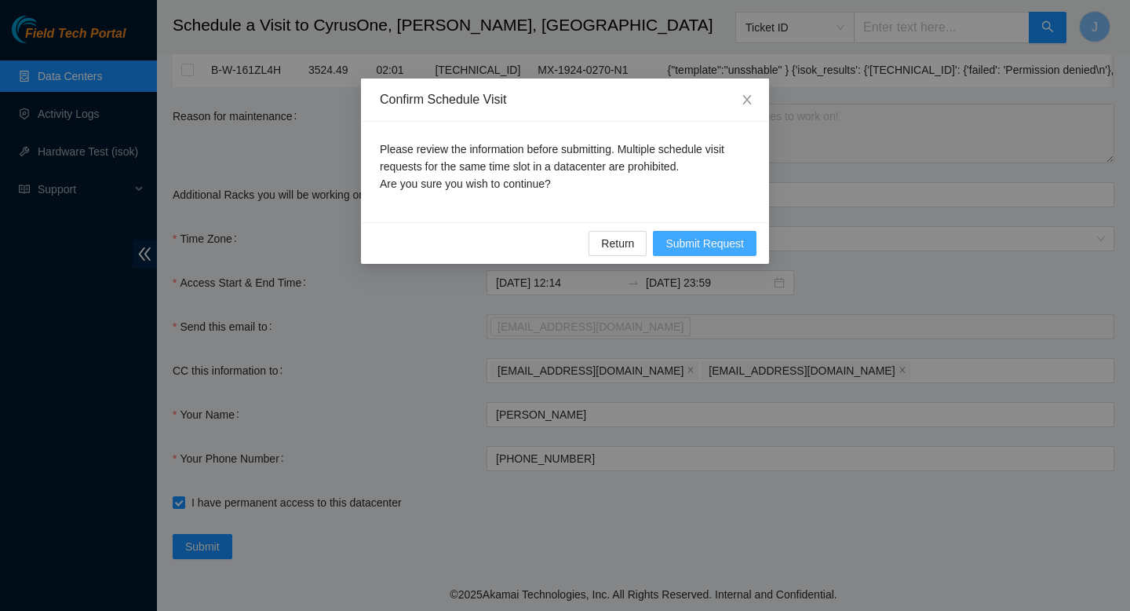
click at [717, 249] on span "Submit Request" at bounding box center [705, 243] width 78 height 17
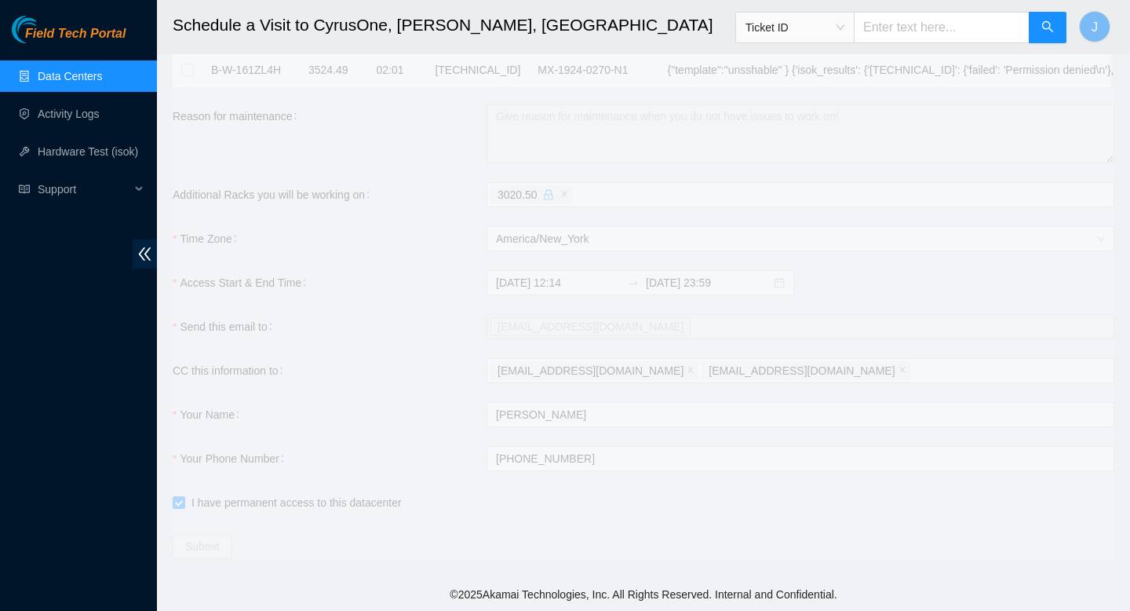
type input "2025-09-15 12:15"
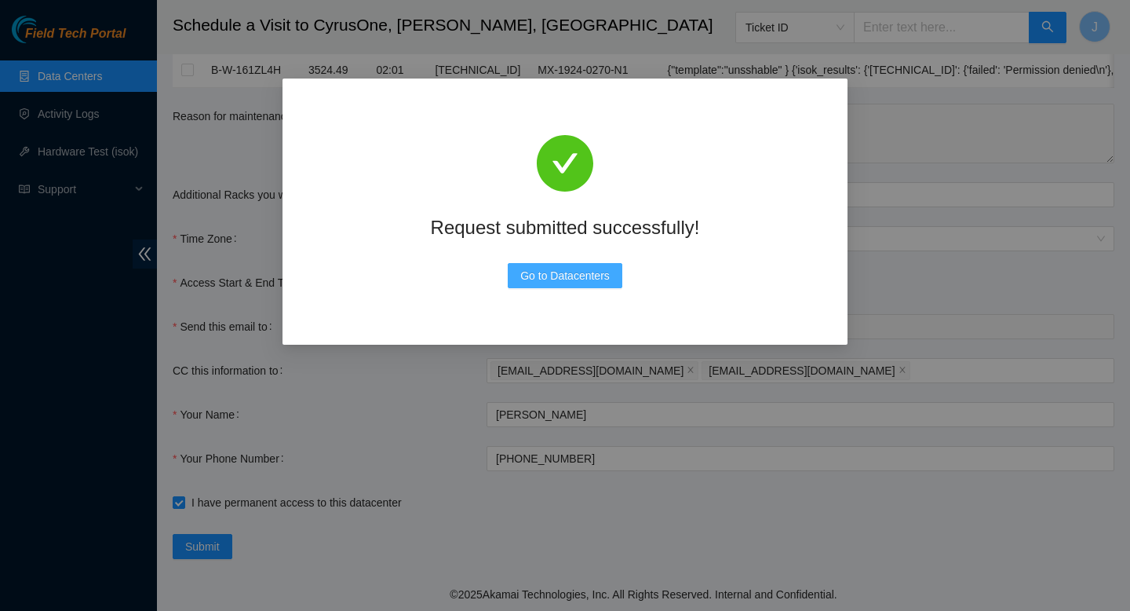
click at [564, 280] on span "Go to Datacenters" at bounding box center [564, 275] width 89 height 17
